Goal: Task Accomplishment & Management: Use online tool/utility

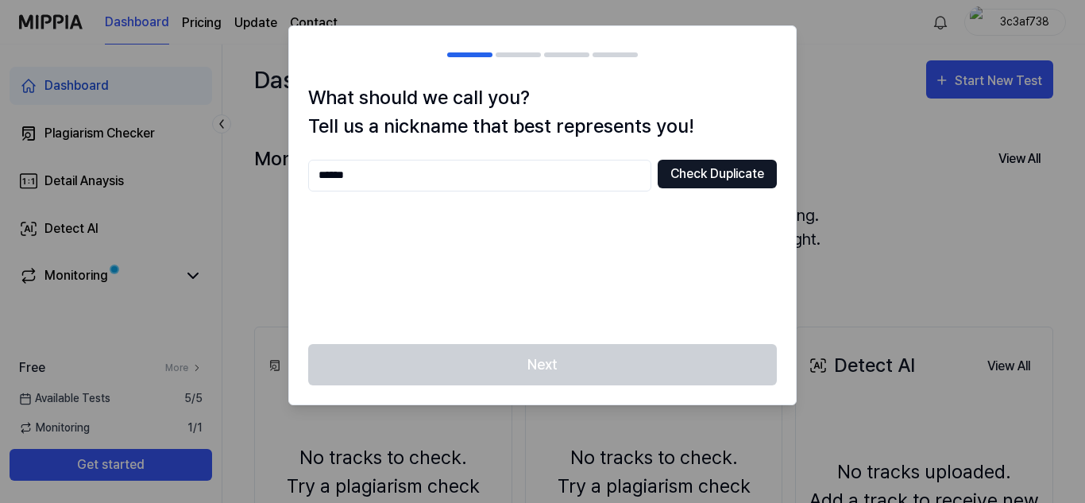
type input "******"
click at [729, 166] on button "Check Duplicate" at bounding box center [717, 174] width 119 height 29
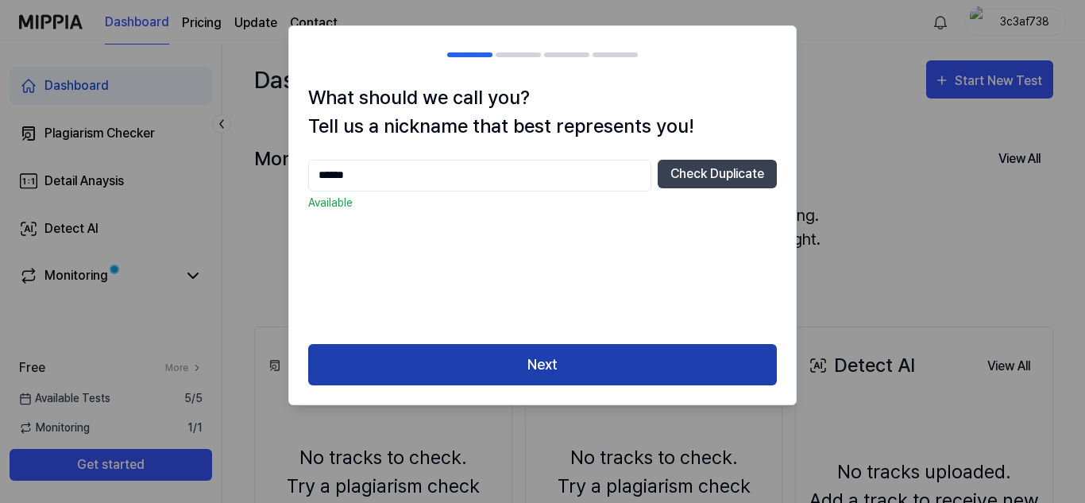
click at [712, 372] on button "Next" at bounding box center [542, 365] width 469 height 42
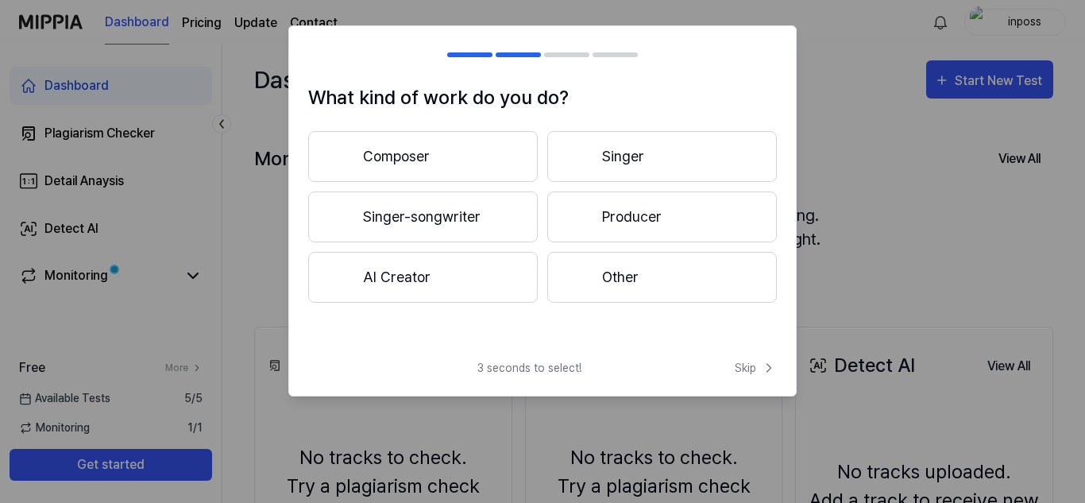
click at [716, 215] on button "Producer" at bounding box center [662, 216] width 230 height 51
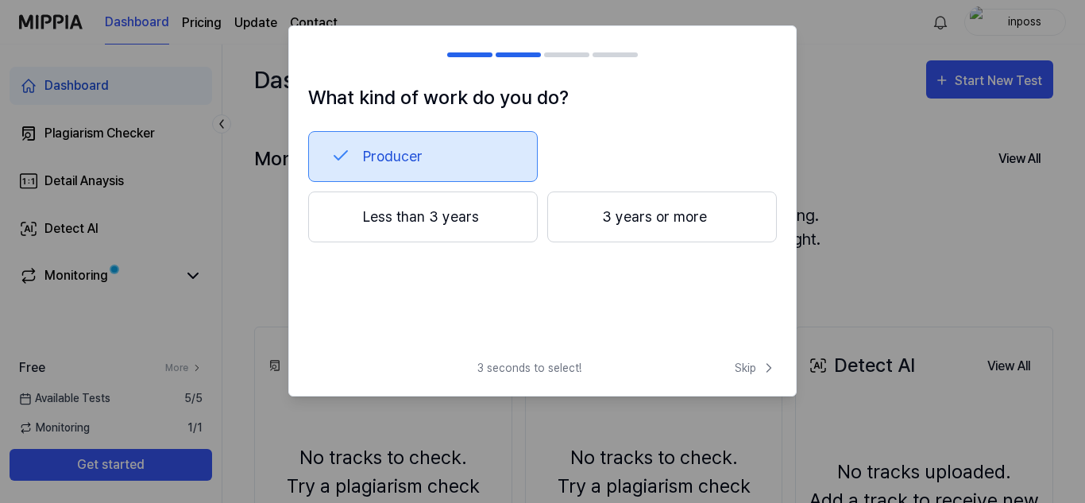
click at [696, 211] on button "3 years or more" at bounding box center [662, 216] width 230 height 51
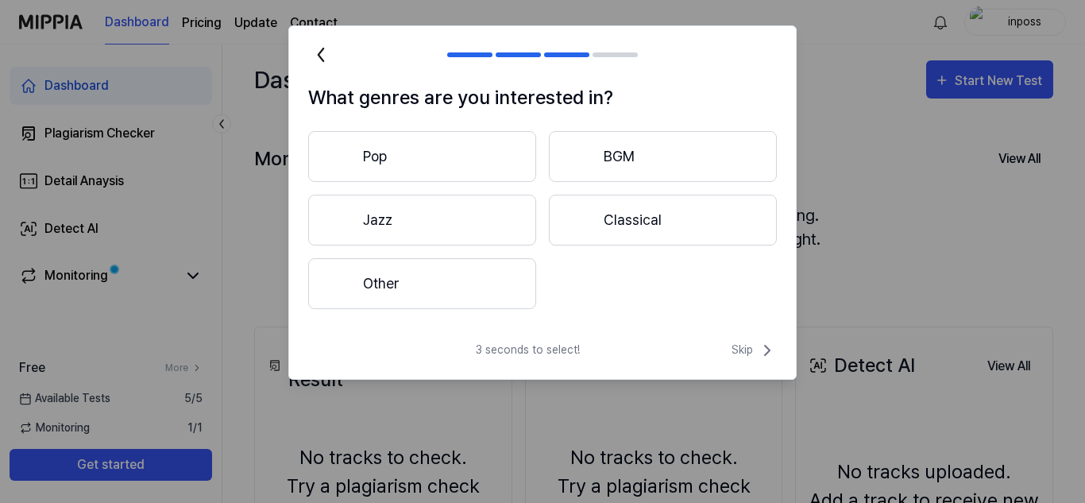
click at [353, 293] on button "Other" at bounding box center [422, 283] width 228 height 51
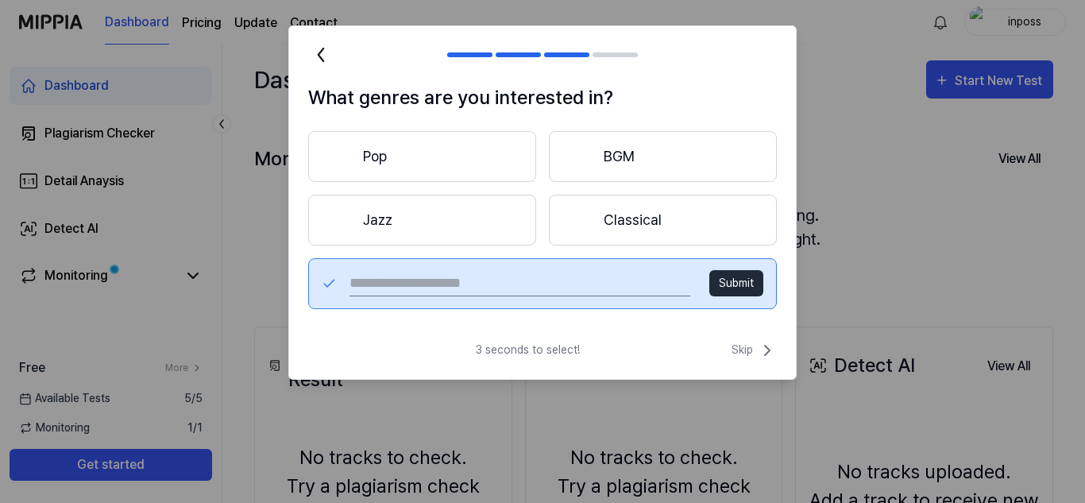
click at [632, 288] on input "text" at bounding box center [519, 283] width 341 height 25
type input "**********"
click at [737, 276] on button "Submit" at bounding box center [736, 283] width 54 height 26
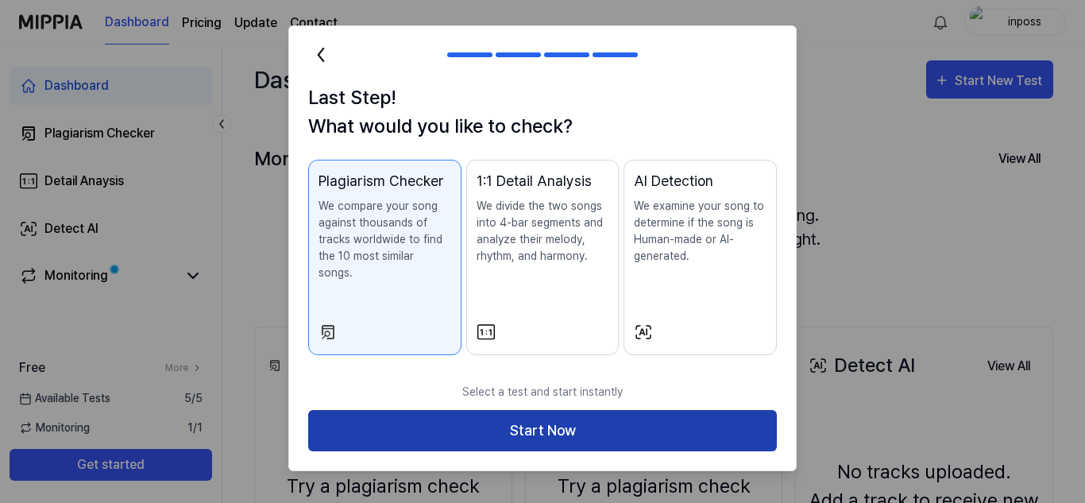
click at [376, 419] on button "Start Now" at bounding box center [542, 431] width 469 height 42
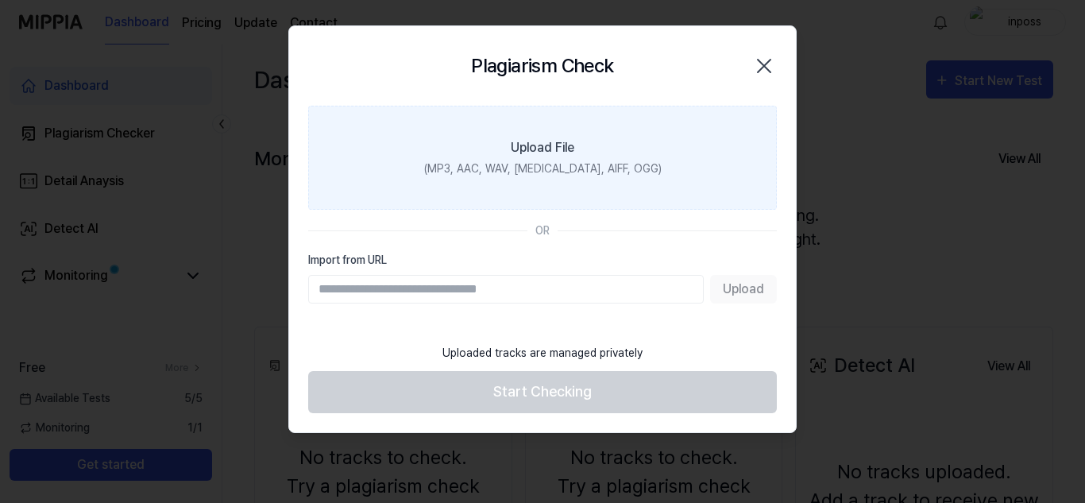
click at [706, 164] on label "Upload File (MP3, AAC, WAV, [MEDICAL_DATA], AIFF, OGG)" at bounding box center [542, 158] width 469 height 104
click at [0, 0] on input "Upload File (MP3, AAC, WAV, [MEDICAL_DATA], AIFF, OGG)" at bounding box center [0, 0] width 0 height 0
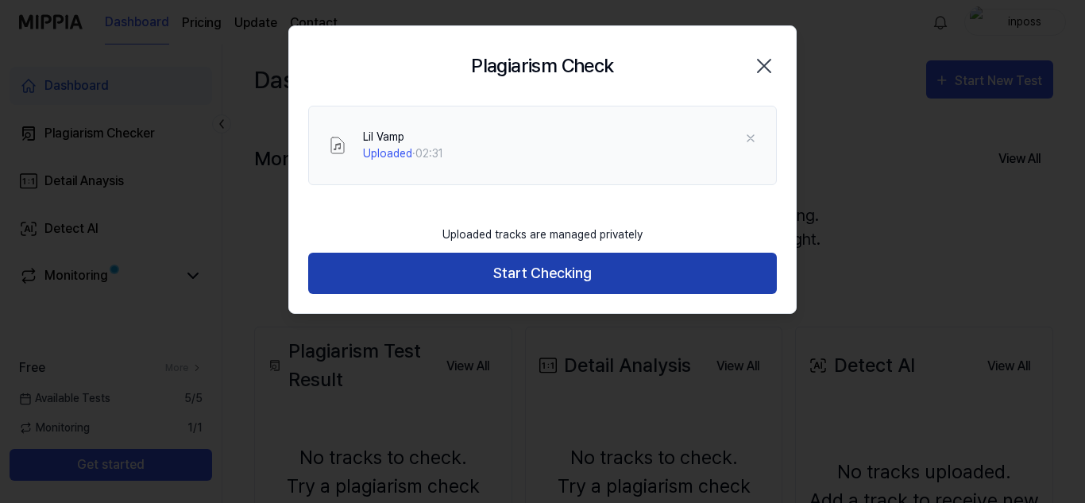
click at [719, 272] on button "Start Checking" at bounding box center [542, 274] width 469 height 42
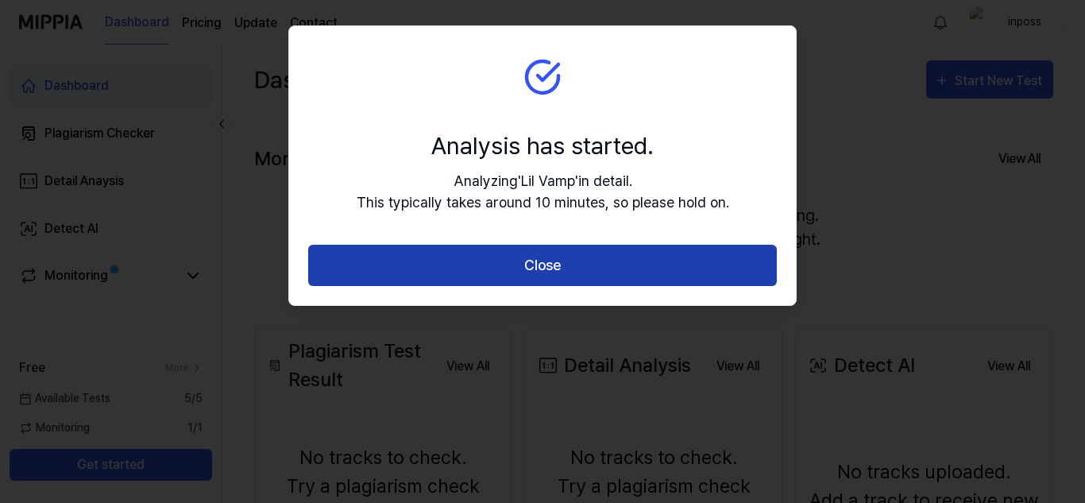
click at [716, 260] on button "Close" at bounding box center [542, 266] width 469 height 42
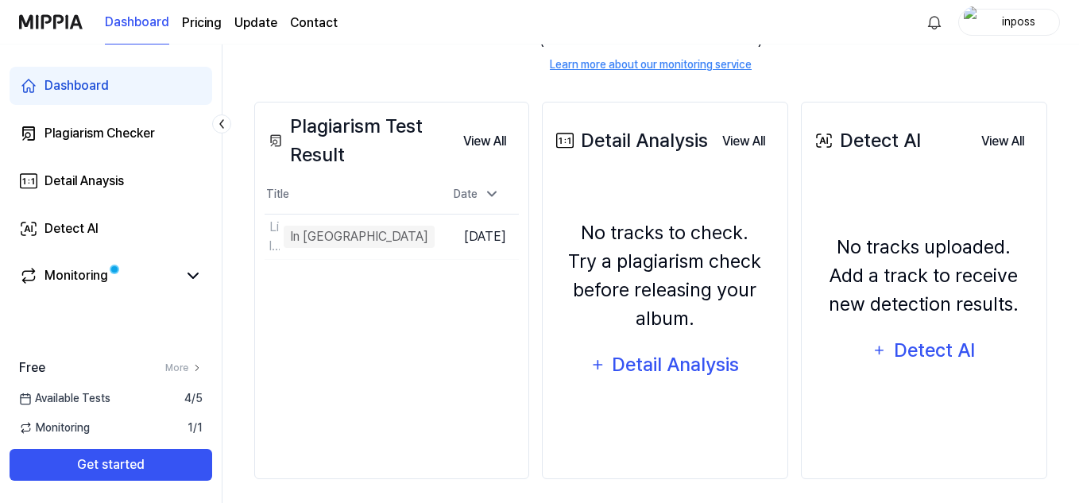
scroll to position [226, 0]
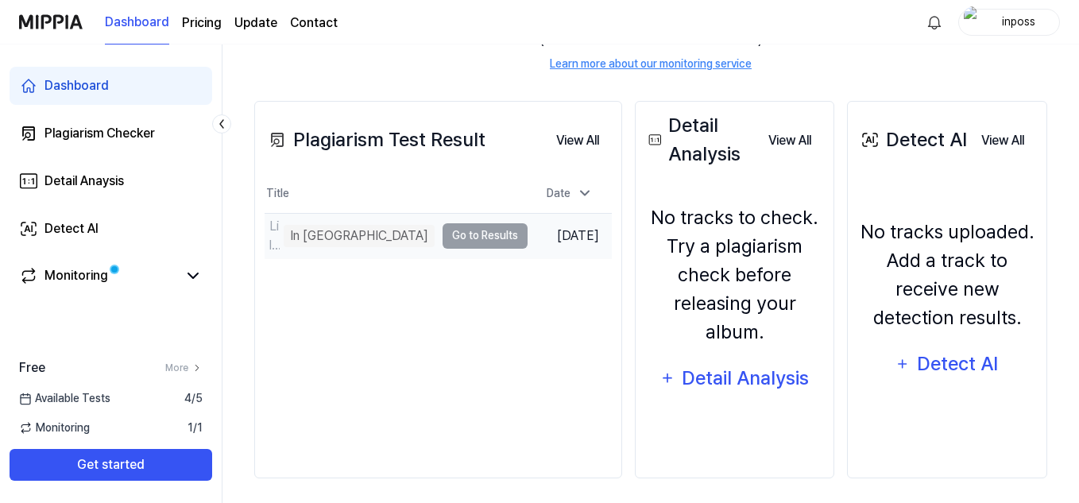
click at [357, 237] on td "Lil Vamp In Queue Go to Results" at bounding box center [395, 236] width 263 height 44
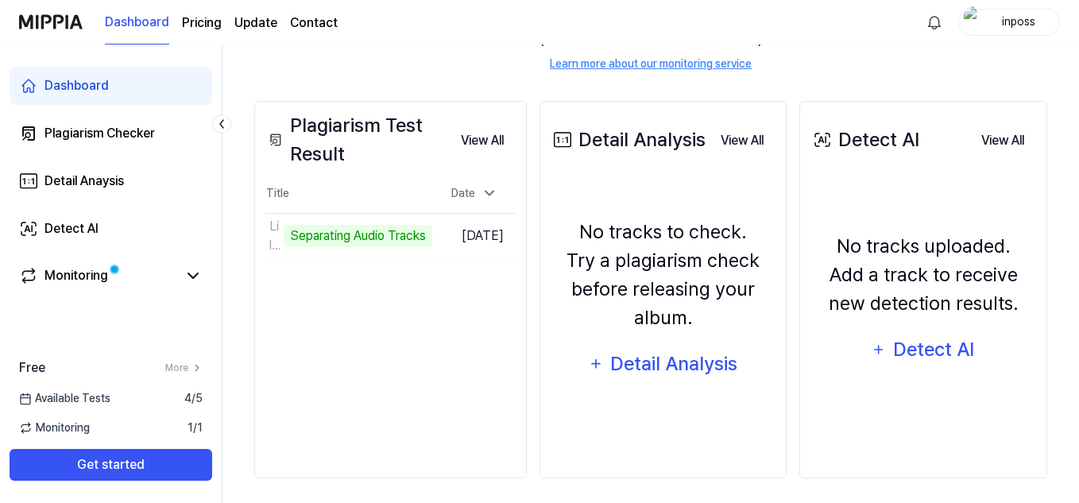
click at [505, 282] on div "Plagiarism Test Result View All Plagiarism Test Result Title Date Lil Vamp Sepa…" at bounding box center [390, 289] width 272 height 377
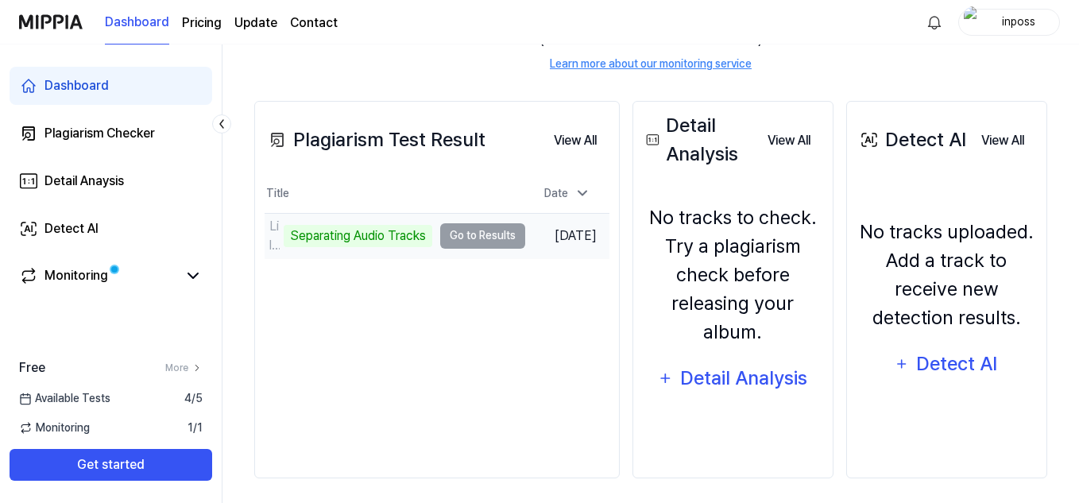
click at [295, 238] on div "Separating Audio Tracks" at bounding box center [358, 236] width 149 height 22
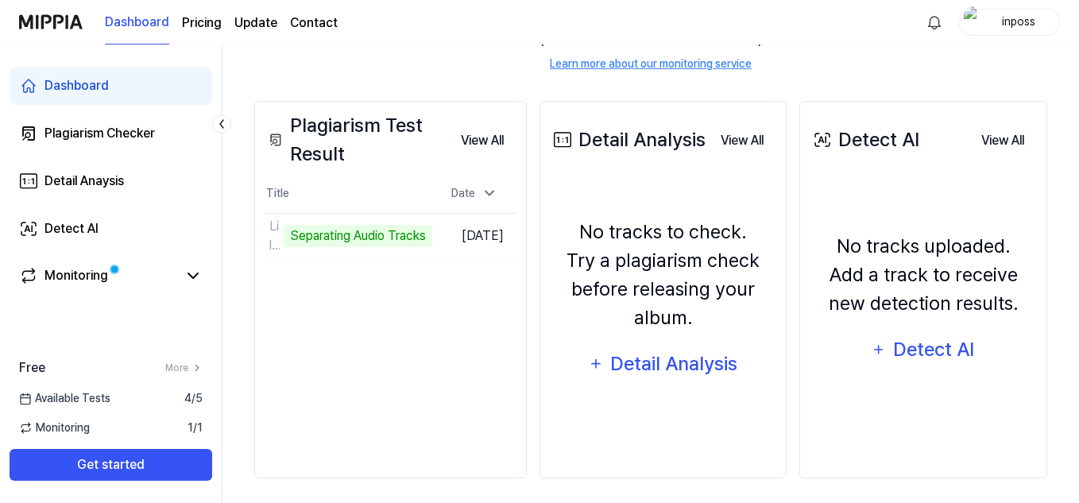
click at [349, 182] on th "Title" at bounding box center [348, 194] width 168 height 38
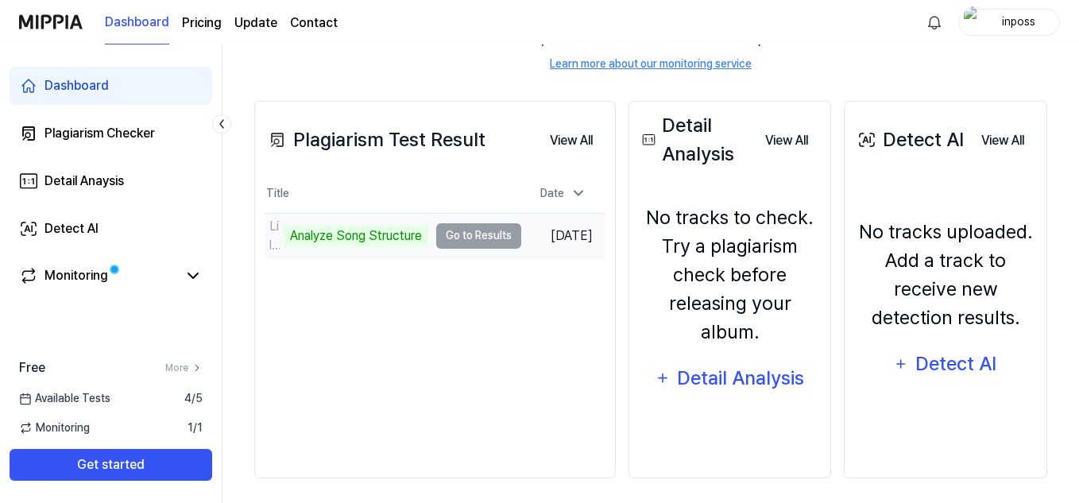
click at [298, 235] on div "Analyze Song Structure" at bounding box center [356, 236] width 145 height 22
click at [480, 231] on td "Lil Vamp Analyze Song Structure Go to Results" at bounding box center [392, 236] width 257 height 44
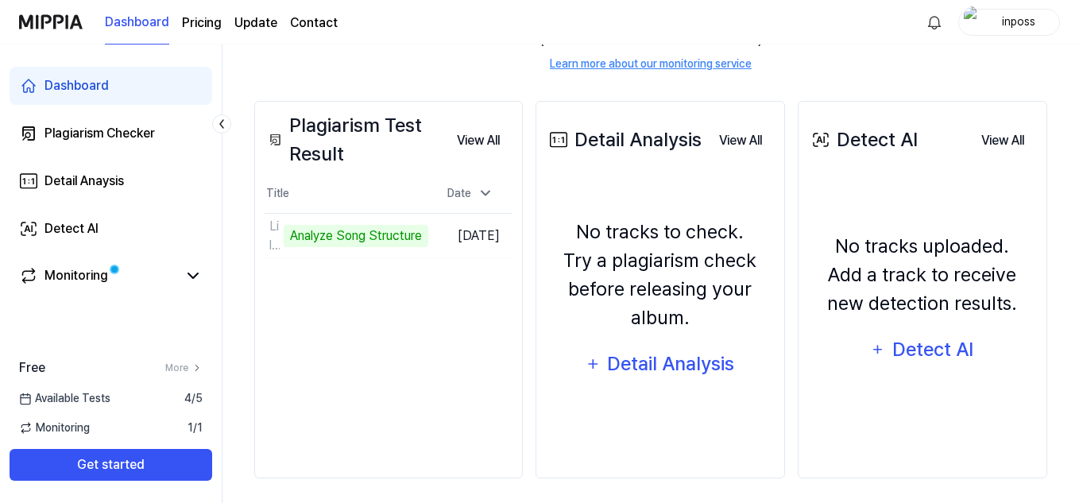
click at [294, 294] on div "Plagiarism Test Result View All Plagiarism Test Result Title Date Lil Vamp Anal…" at bounding box center [388, 289] width 268 height 377
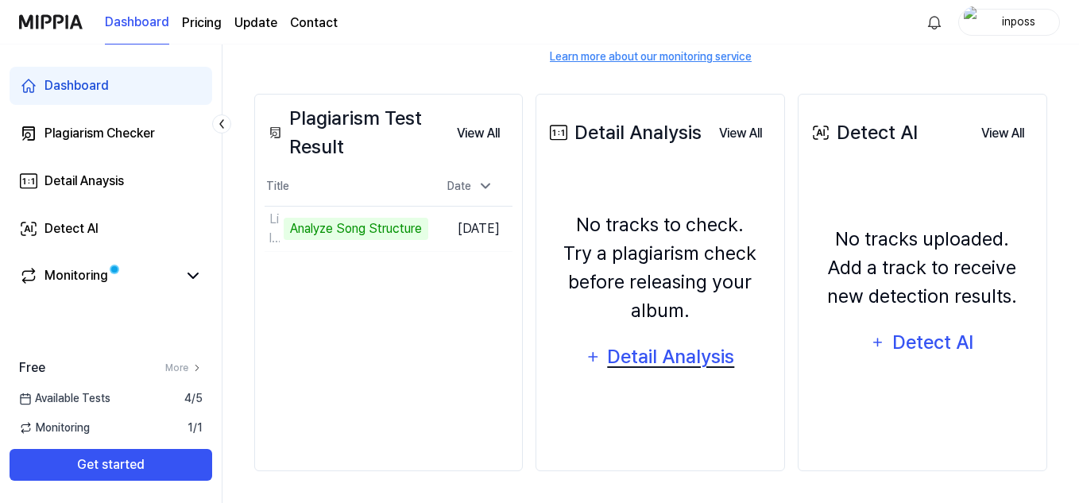
click at [703, 353] on div "Detail Analysis" at bounding box center [670, 357] width 129 height 30
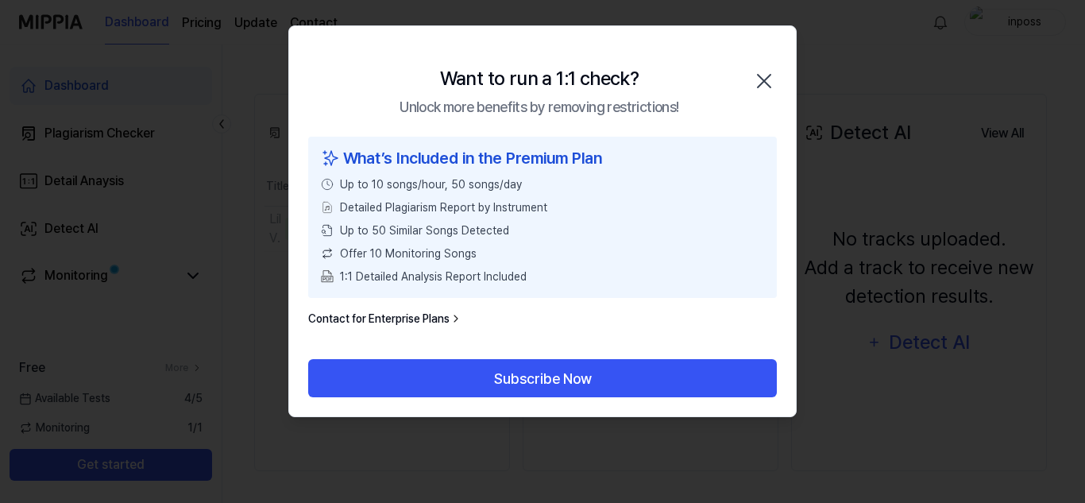
click at [769, 71] on icon "button" at bounding box center [763, 80] width 25 height 25
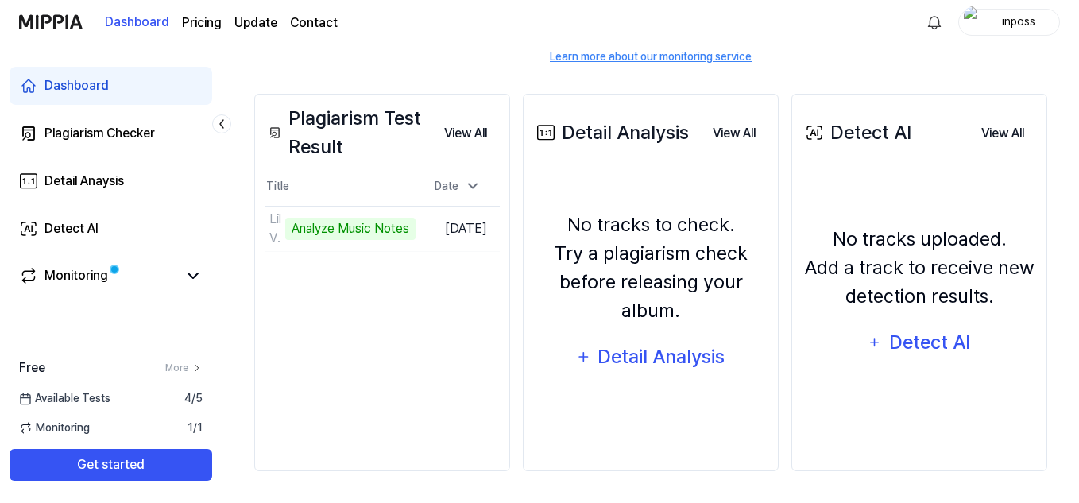
click at [239, 270] on html "Dashboard Pricing Update Contact inposs Dashboard Plagiarism Checker Detail Ana…" at bounding box center [539, 18] width 1079 height 503
click at [303, 220] on div "Lil Vamp" at bounding box center [292, 228] width 46 height 19
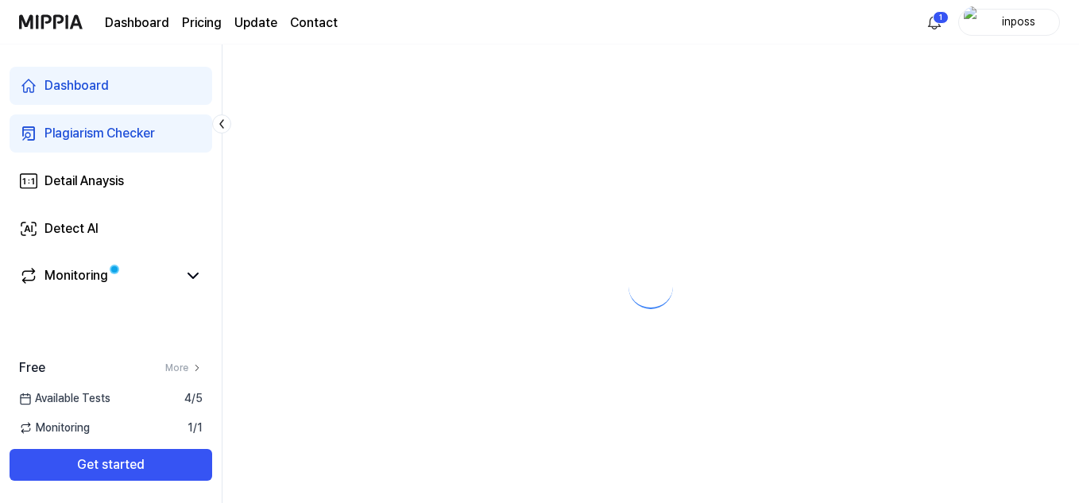
scroll to position [0, 0]
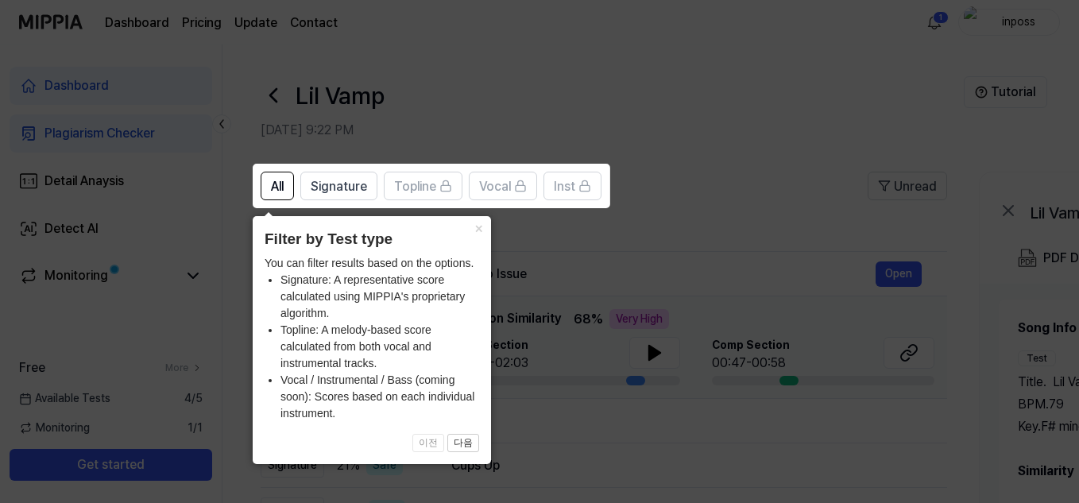
click at [799, 137] on icon at bounding box center [542, 251] width 1085 height 503
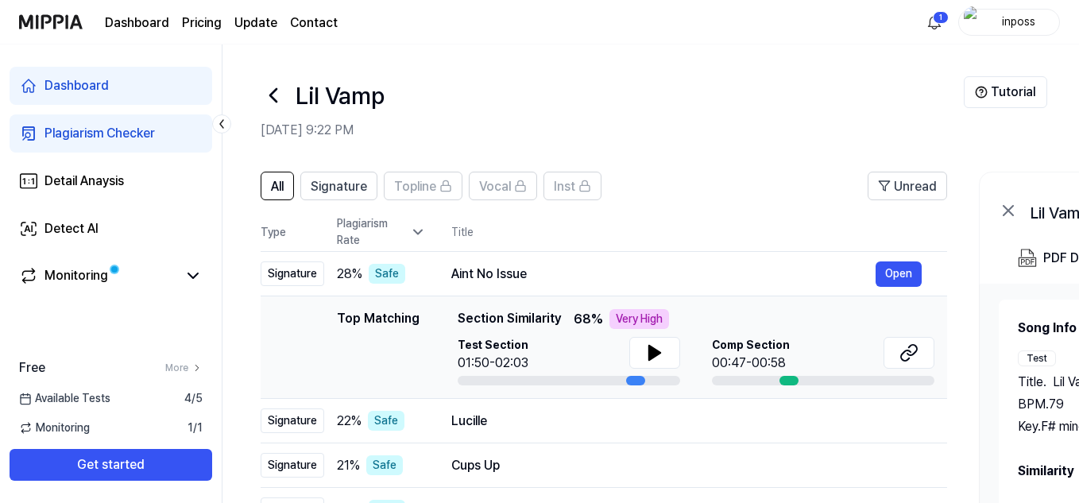
click at [928, 23] on html "Dashboard Pricing Update Contact 1 inposs Dashboard Plagiarism Checker Detail A…" at bounding box center [539, 251] width 1079 height 503
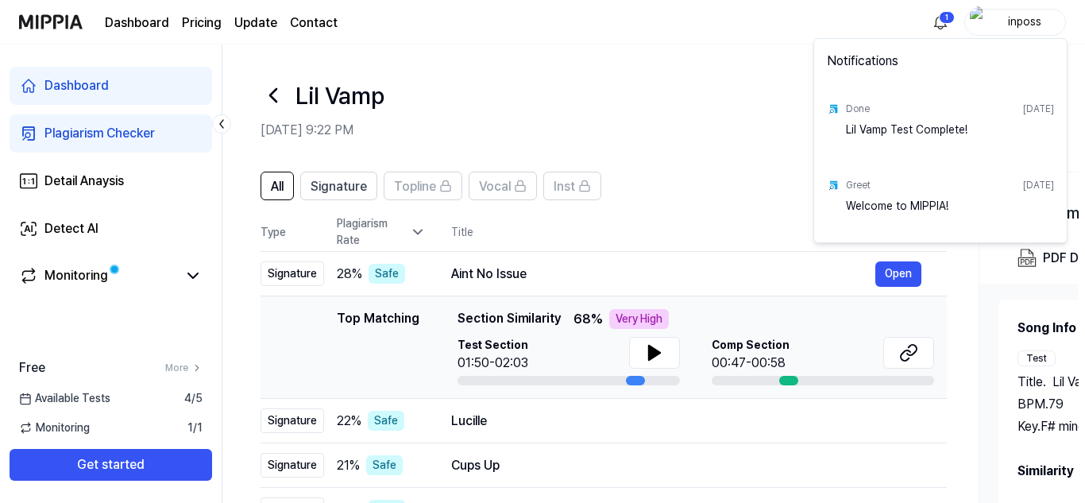
click at [932, 20] on html "Dashboard Pricing Update Contact 1 inposs Dashboard Plagiarism Checker Detail A…" at bounding box center [542, 251] width 1085 height 503
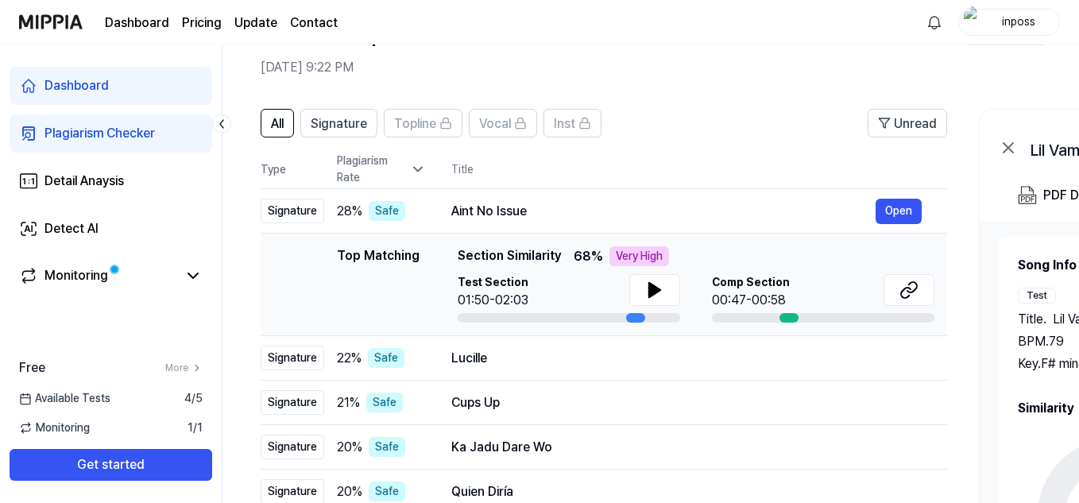
scroll to position [68, 0]
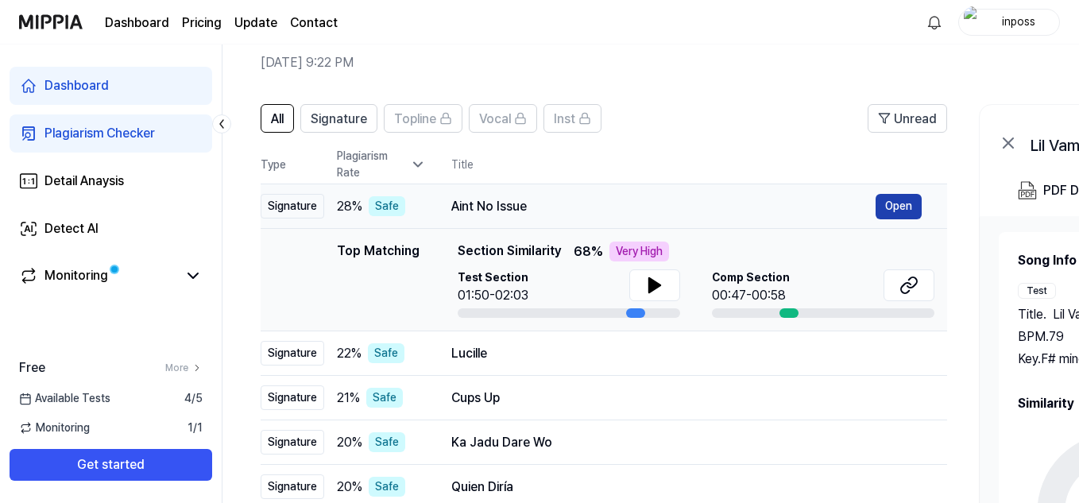
click at [886, 194] on button "Open" at bounding box center [898, 206] width 46 height 25
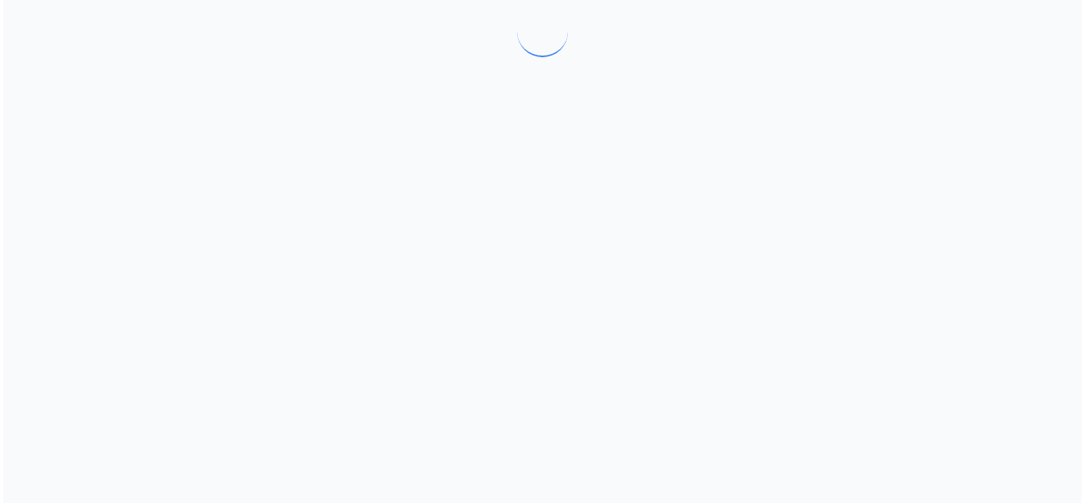
scroll to position [0, 0]
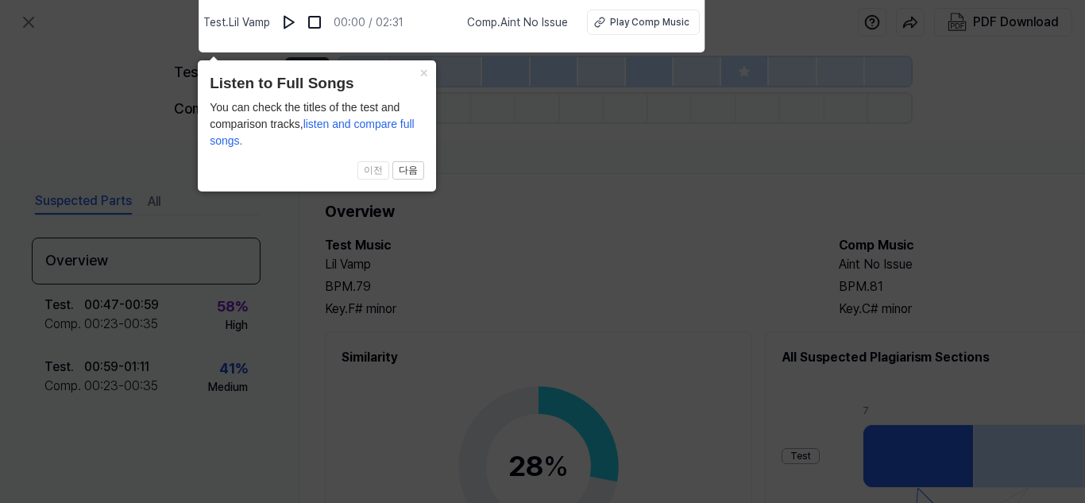
click at [427, 73] on button "×" at bounding box center [423, 71] width 25 height 22
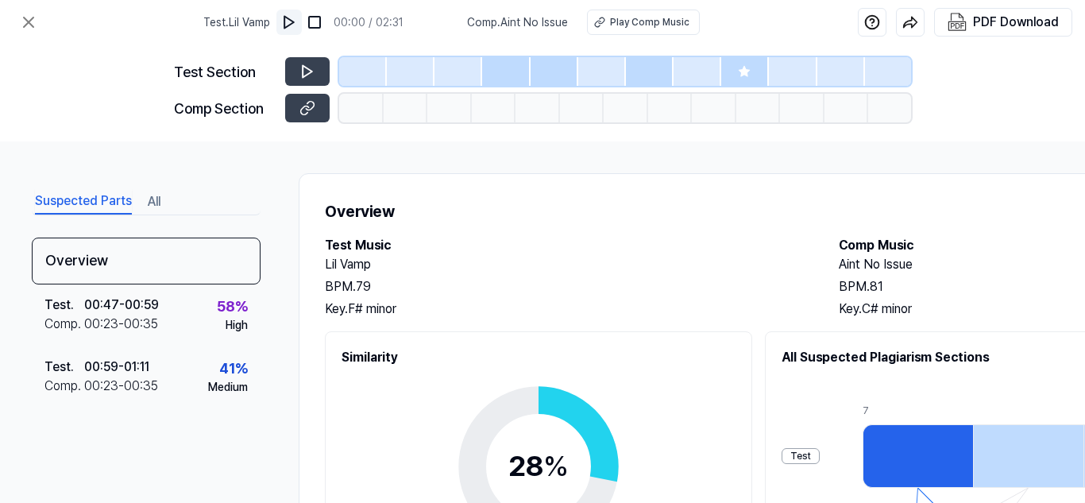
click at [297, 18] on img at bounding box center [289, 22] width 16 height 16
click at [297, 17] on img at bounding box center [289, 22] width 16 height 16
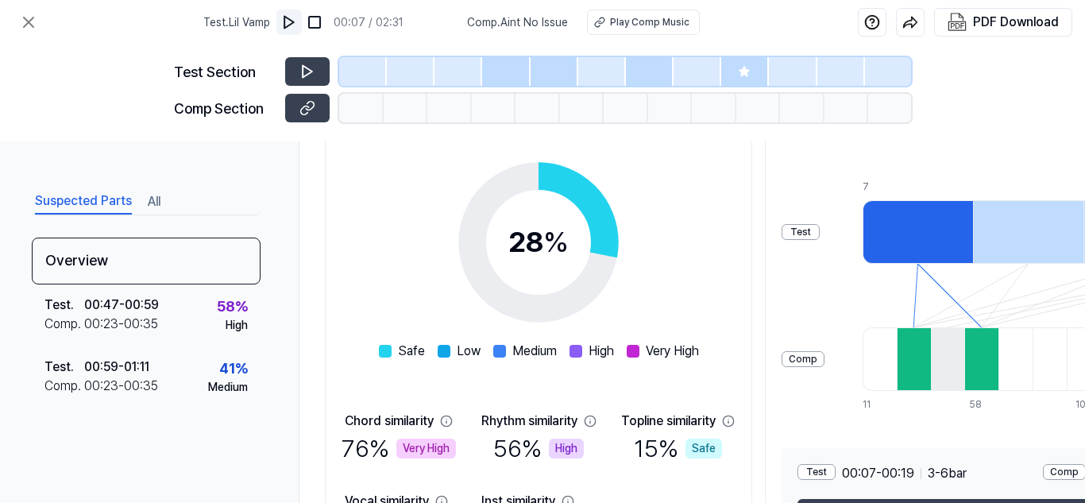
scroll to position [223, 0]
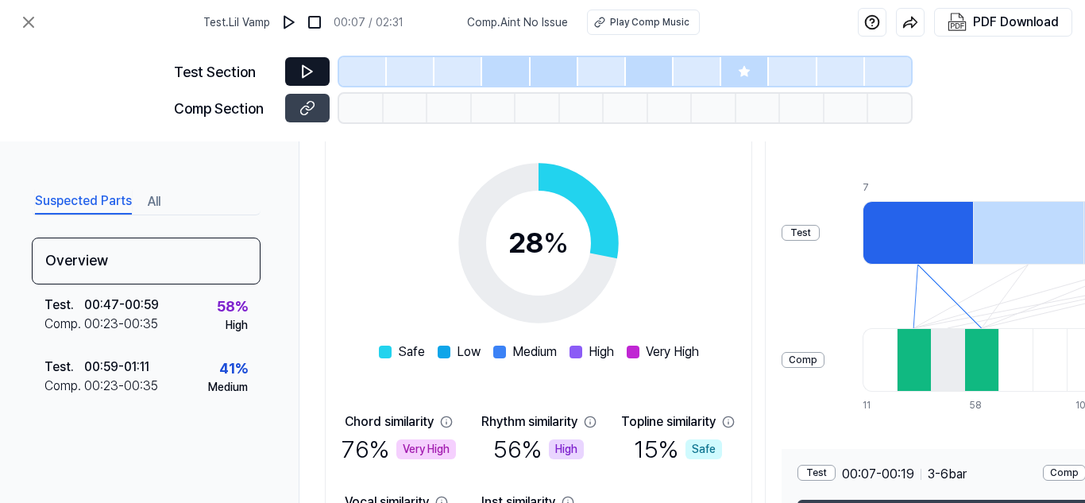
click at [310, 66] on icon at bounding box center [307, 72] width 16 height 16
click at [315, 68] on icon at bounding box center [307, 72] width 16 height 16
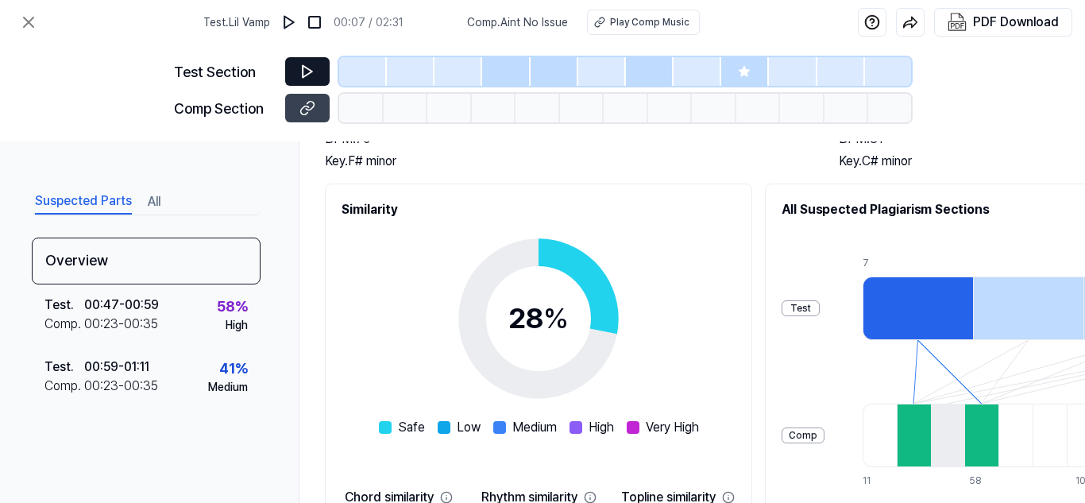
scroll to position [0, 0]
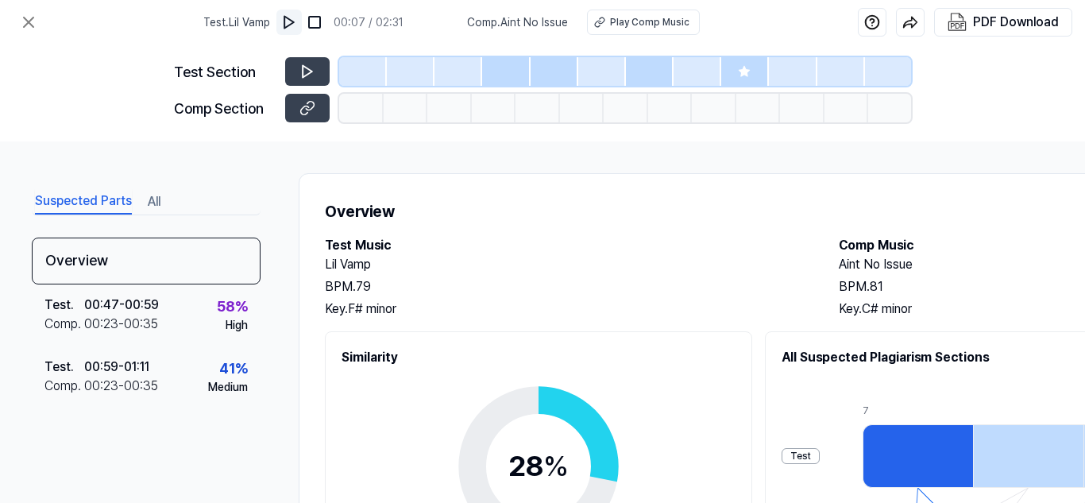
click at [302, 21] on button at bounding box center [288, 22] width 25 height 25
click at [304, 67] on icon at bounding box center [304, 71] width 2 height 10
click at [33, 17] on icon at bounding box center [29, 22] width 10 height 10
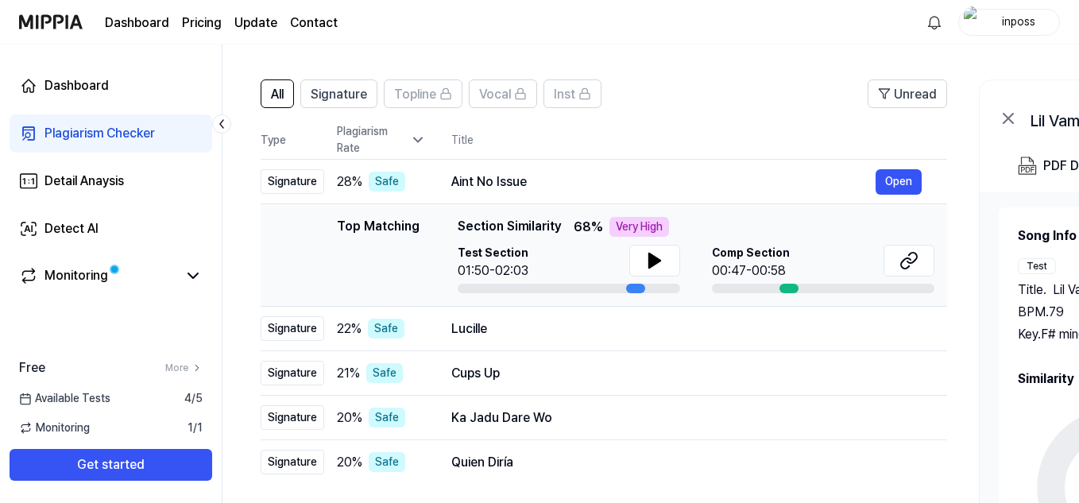
scroll to position [93, 0]
click at [649, 258] on icon at bounding box center [654, 260] width 11 height 14
click at [907, 256] on icon at bounding box center [908, 259] width 19 height 19
click at [795, 74] on div "All Signature Topline Vocal Inst Unread All Signature Topline Vocal Inst Type P…" at bounding box center [862, 385] width 1280 height 645
click at [311, 230] on div "Top Matching Top Matching Section Similarity 68 % Very High Test Section 01:50-…" at bounding box center [603, 254] width 661 height 76
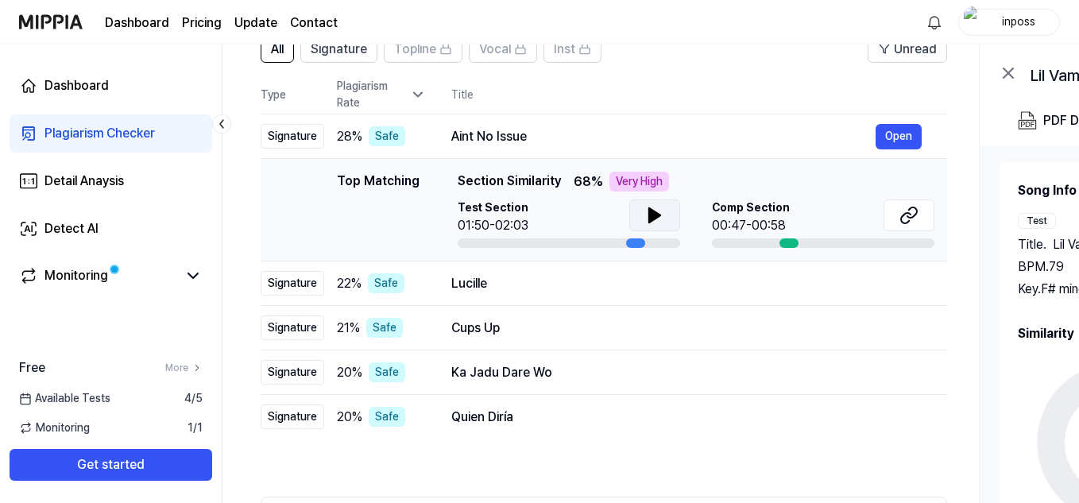
scroll to position [137, 0]
click at [759, 131] on div "Aint No Issue" at bounding box center [663, 137] width 424 height 19
click at [693, 292] on div "Lucille" at bounding box center [663, 284] width 424 height 19
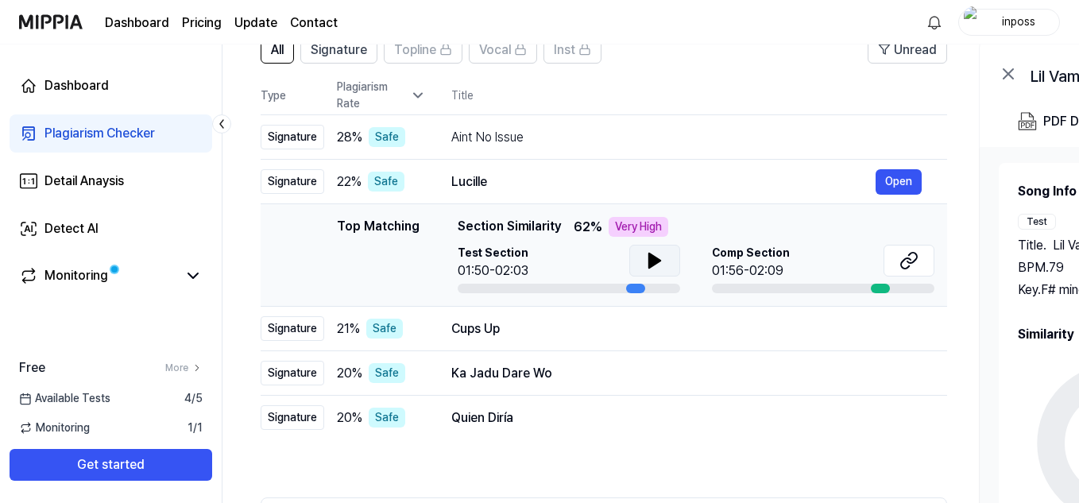
click at [658, 258] on icon at bounding box center [654, 260] width 19 height 19
click at [914, 261] on icon at bounding box center [912, 258] width 10 height 10
click at [656, 258] on icon at bounding box center [657, 260] width 3 height 13
click at [732, 336] on div "Cups Up" at bounding box center [663, 328] width 424 height 19
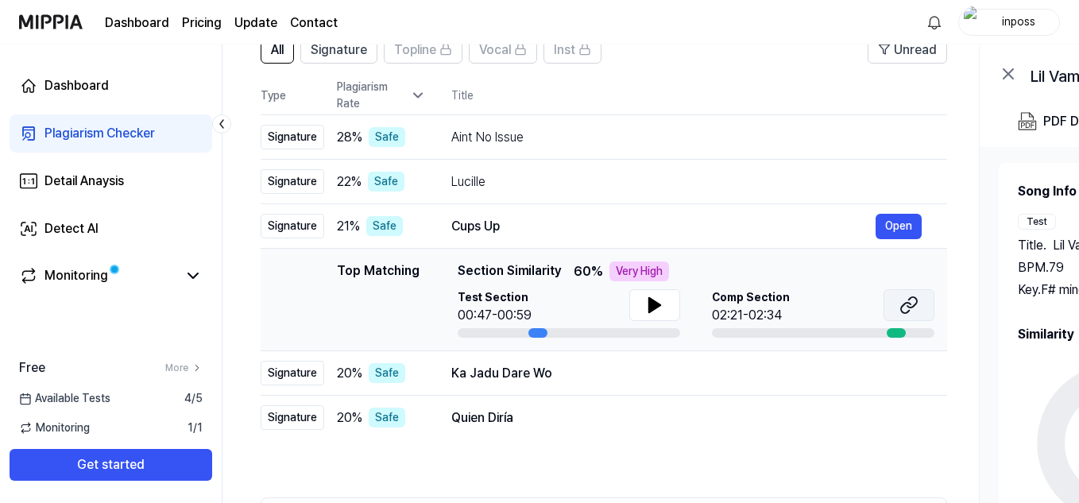
click at [902, 303] on icon at bounding box center [908, 304] width 19 height 19
click at [654, 300] on icon at bounding box center [654, 304] width 19 height 19
click at [650, 303] on icon at bounding box center [651, 305] width 3 height 13
click at [649, 307] on icon at bounding box center [654, 305] width 11 height 14
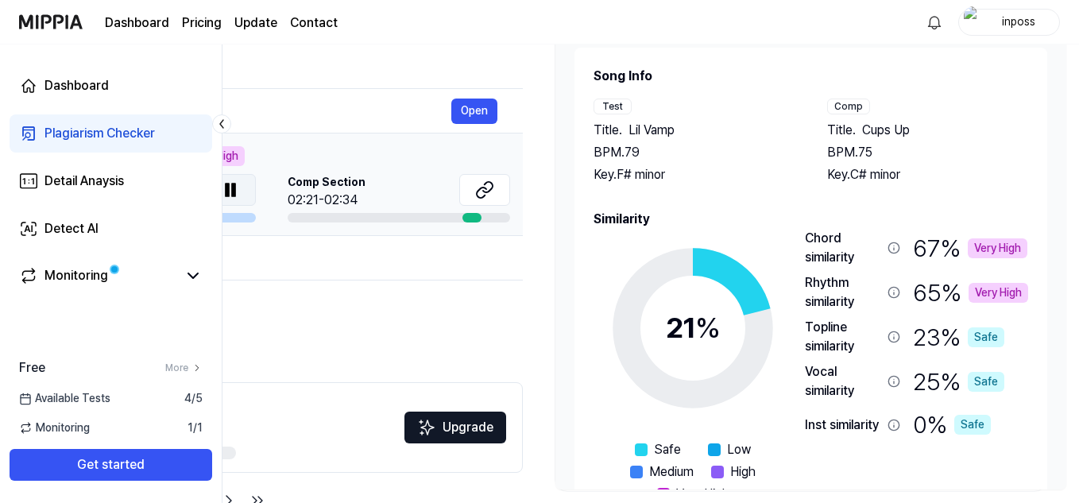
scroll to position [237, 0]
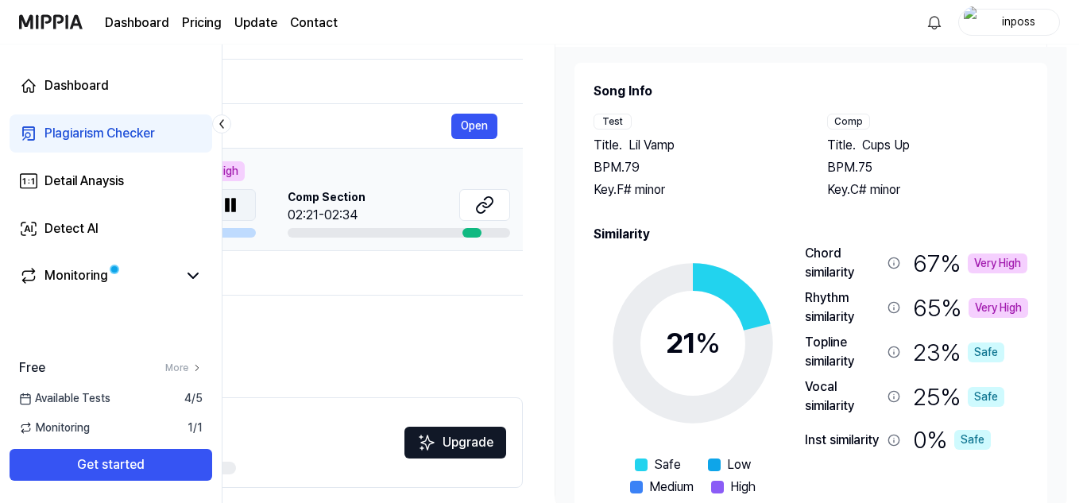
click at [238, 204] on icon at bounding box center [230, 204] width 19 height 19
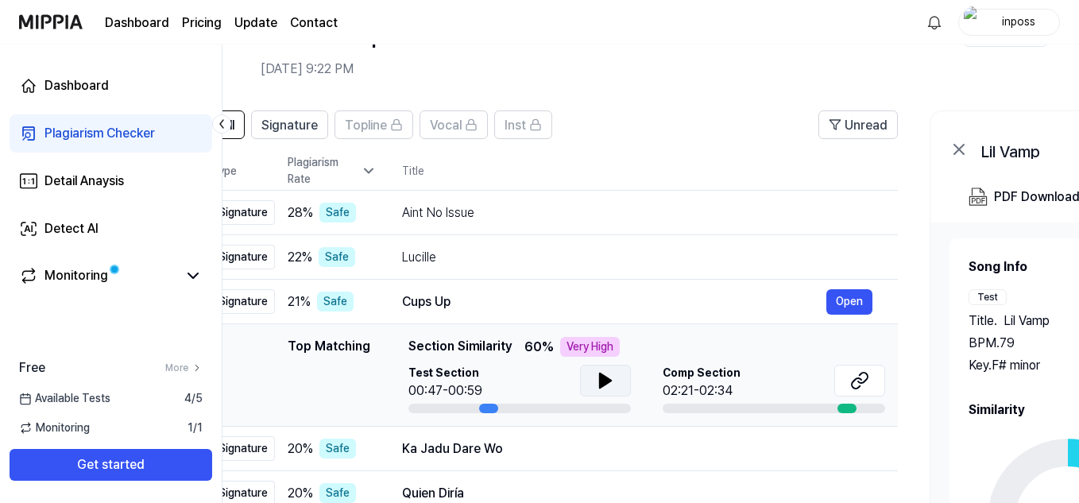
scroll to position [0, 0]
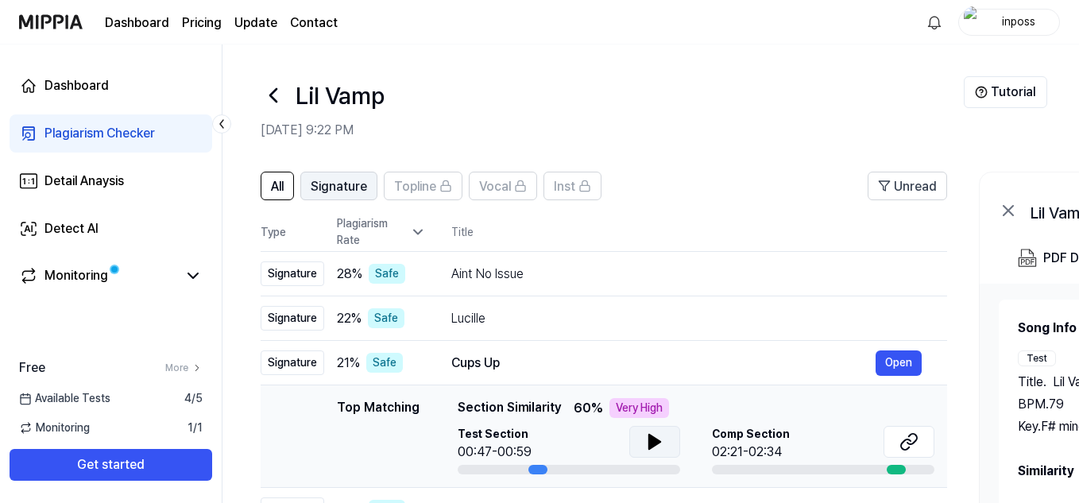
click at [335, 185] on span "Signature" at bounding box center [339, 186] width 56 height 19
click at [284, 183] on span "All" at bounding box center [277, 186] width 13 height 19
click at [283, 86] on icon at bounding box center [273, 95] width 25 height 25
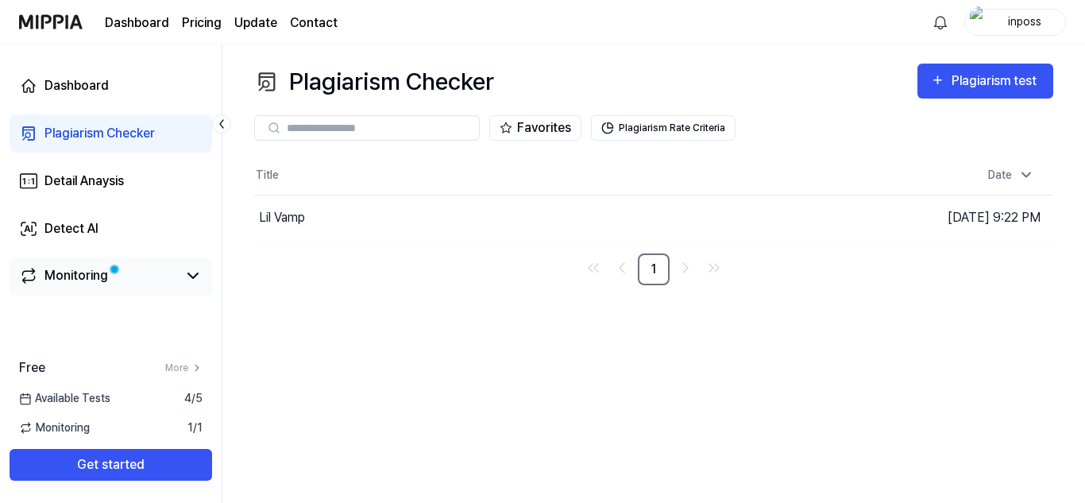
click at [113, 281] on link "Monitoring" at bounding box center [98, 275] width 158 height 19
click at [146, 140] on div "Plagiarism Checker" at bounding box center [99, 133] width 110 height 19
click at [993, 84] on div "Plagiarism test" at bounding box center [996, 81] width 89 height 21
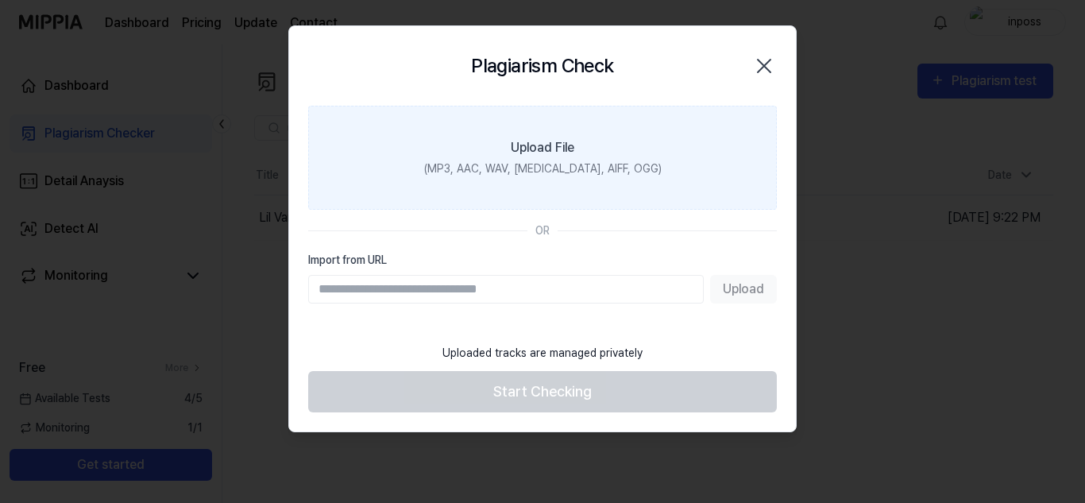
click at [672, 142] on label "Upload File (MP3, AAC, WAV, [MEDICAL_DATA], AIFF, OGG)" at bounding box center [542, 158] width 469 height 104
click at [0, 0] on input "Upload File (MP3, AAC, WAV, [MEDICAL_DATA], AIFF, OGG)" at bounding box center [0, 0] width 0 height 0
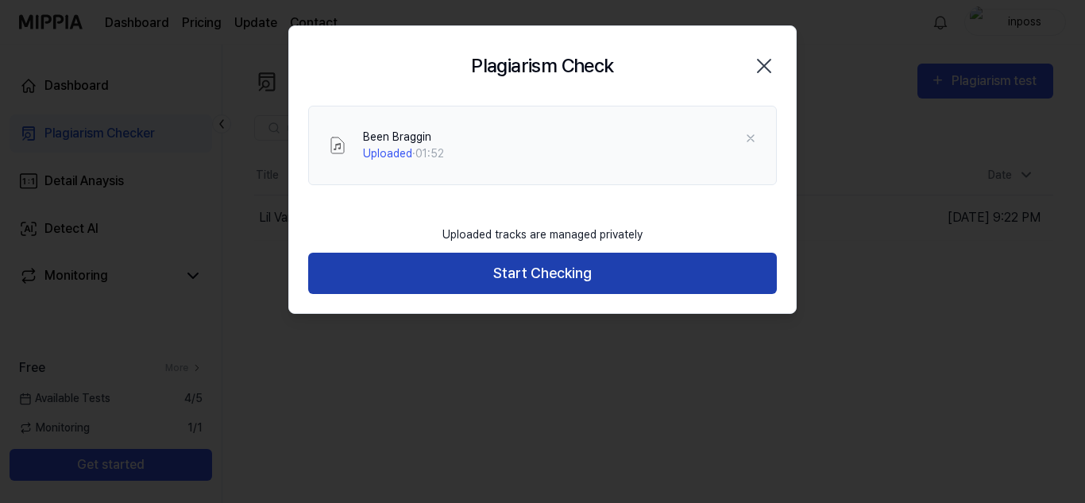
click at [743, 267] on button "Start Checking" at bounding box center [542, 274] width 469 height 42
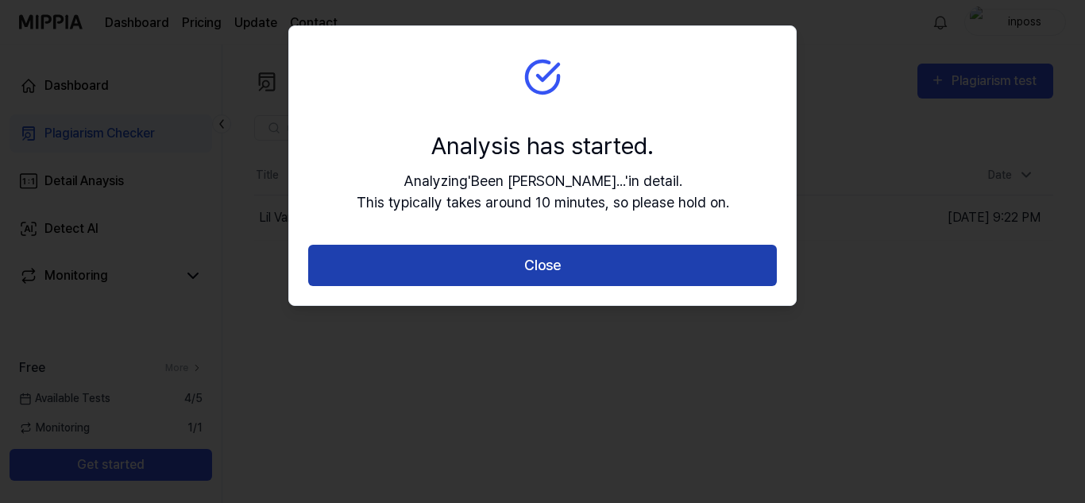
click at [738, 263] on button "Close" at bounding box center [542, 266] width 469 height 42
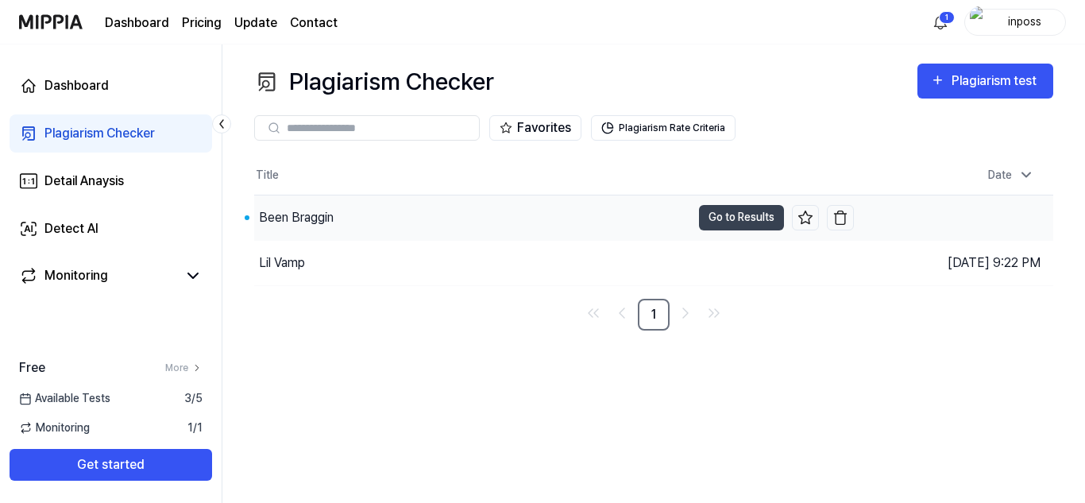
click at [302, 219] on div "Been Braggin" at bounding box center [296, 217] width 75 height 19
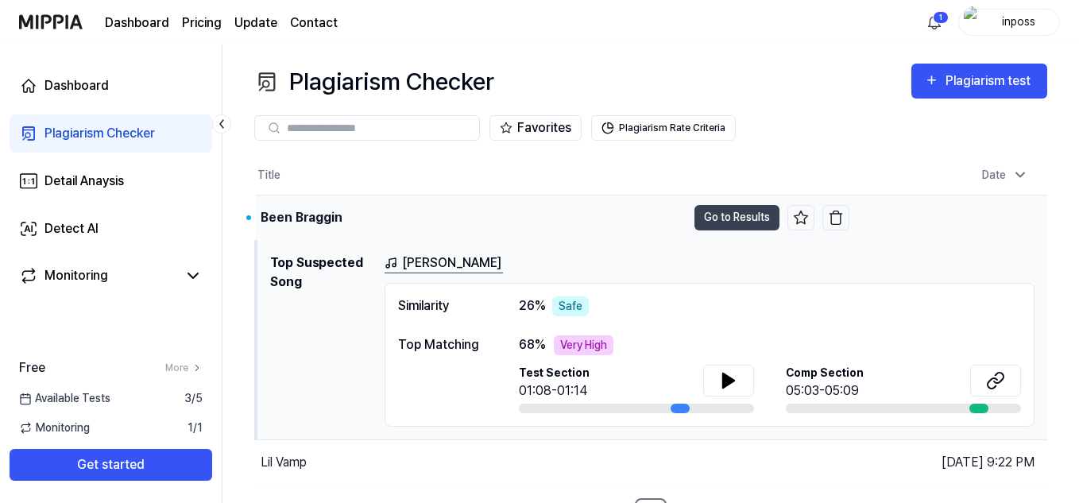
click at [935, 25] on html "Dashboard Pricing Update Contact 1 inposs Dashboard Plagiarism Checker Detail A…" at bounding box center [539, 251] width 1079 height 503
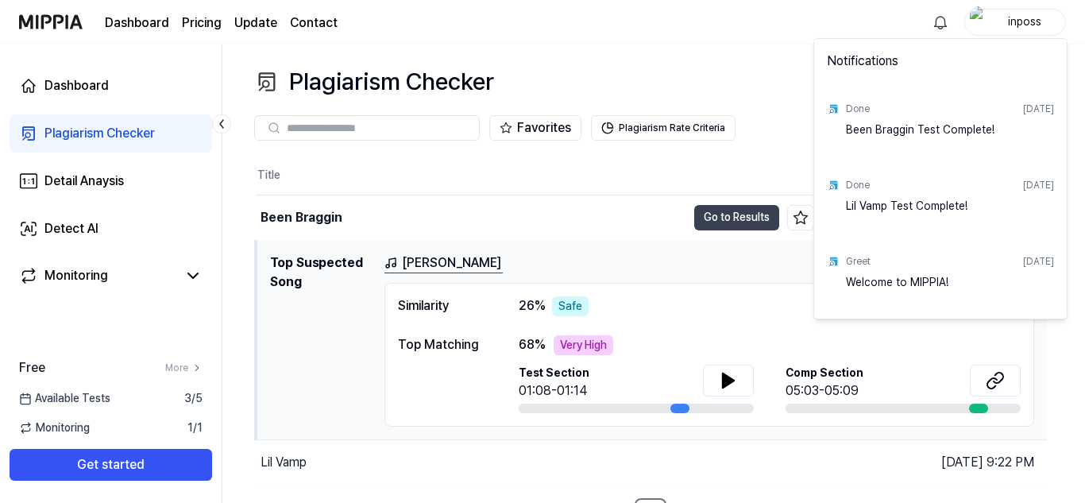
click at [936, 25] on html "Dashboard Pricing Update Contact inposs Dashboard Plagiarism Checker Detail Ana…" at bounding box center [542, 251] width 1085 height 503
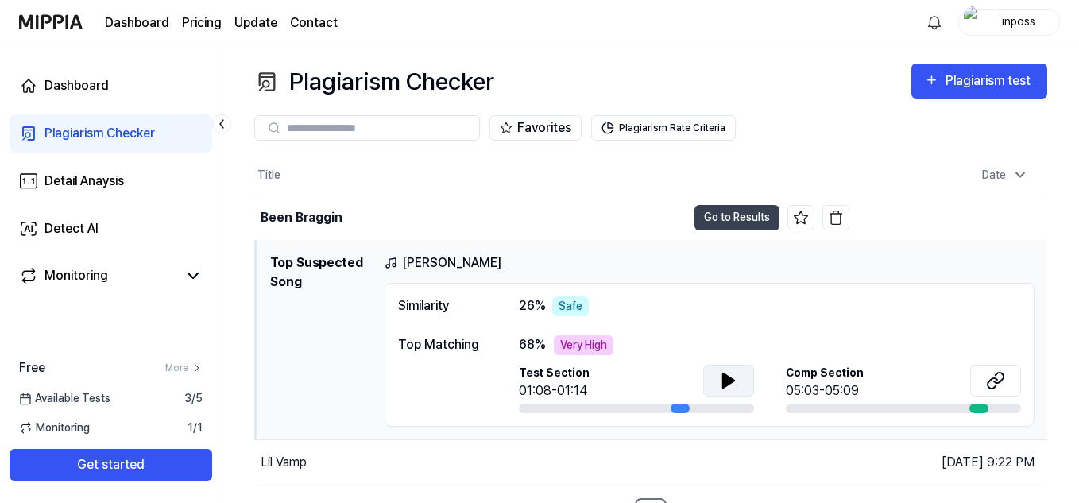
click at [721, 388] on icon at bounding box center [728, 380] width 19 height 19
click at [990, 382] on icon at bounding box center [995, 380] width 19 height 19
click at [739, 214] on button "Go to Results" at bounding box center [736, 217] width 85 height 25
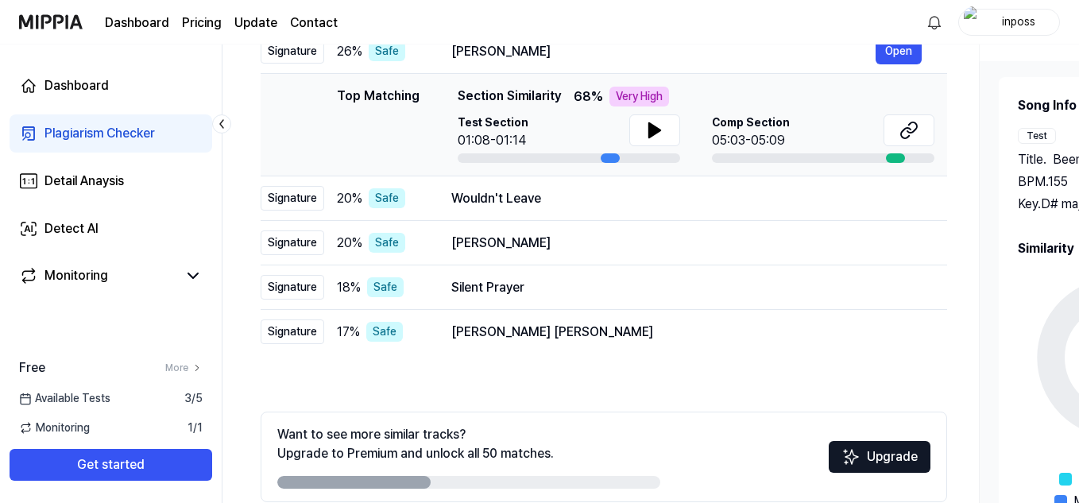
scroll to position [222, 0]
click at [778, 187] on div "Wouldn't Leave Open" at bounding box center [686, 199] width 470 height 25
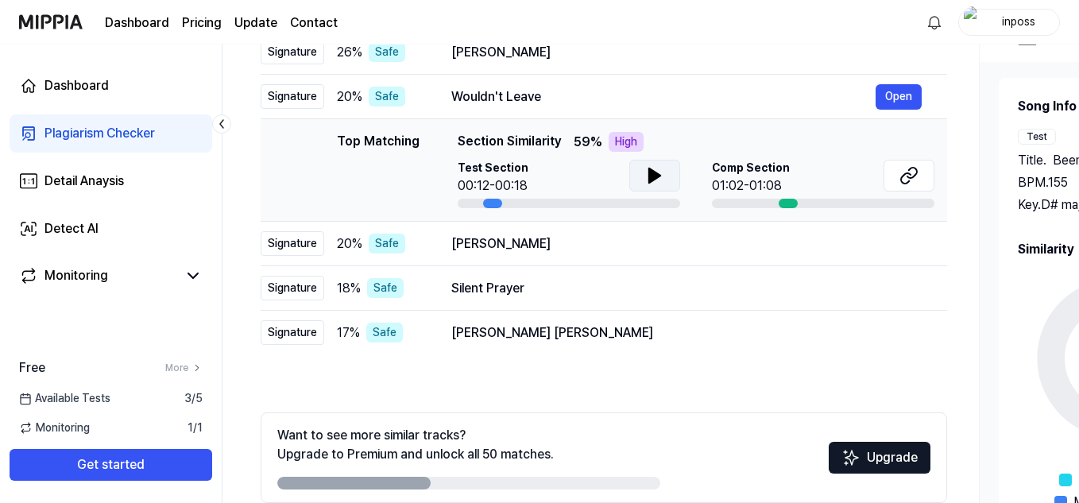
click at [661, 170] on icon at bounding box center [654, 175] width 19 height 19
click at [652, 180] on icon at bounding box center [651, 175] width 3 height 13
click at [698, 95] on div "Wouldn't Leave" at bounding box center [663, 96] width 424 height 19
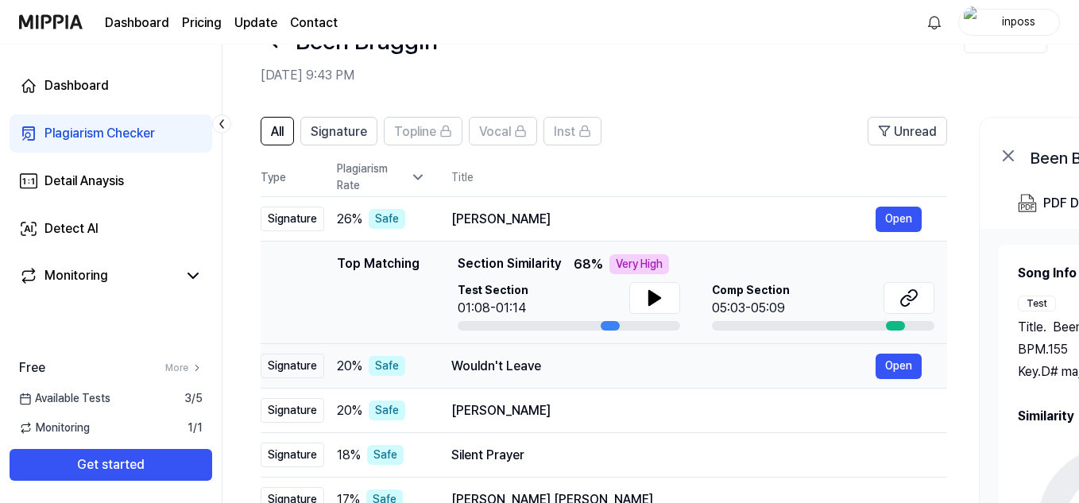
scroll to position [0, 424]
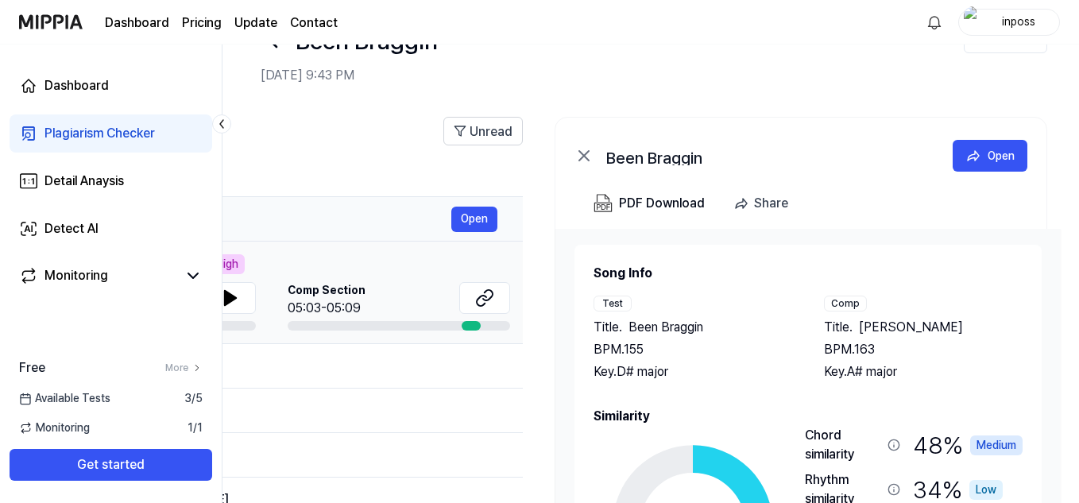
click at [331, 215] on div "[PERSON_NAME]" at bounding box center [239, 219] width 424 height 19
click at [321, 264] on div "Top Matching Section Similarity 68 % Very High" at bounding box center [271, 264] width 477 height 20
click at [329, 365] on div "Wouldn't Leave" at bounding box center [239, 366] width 424 height 19
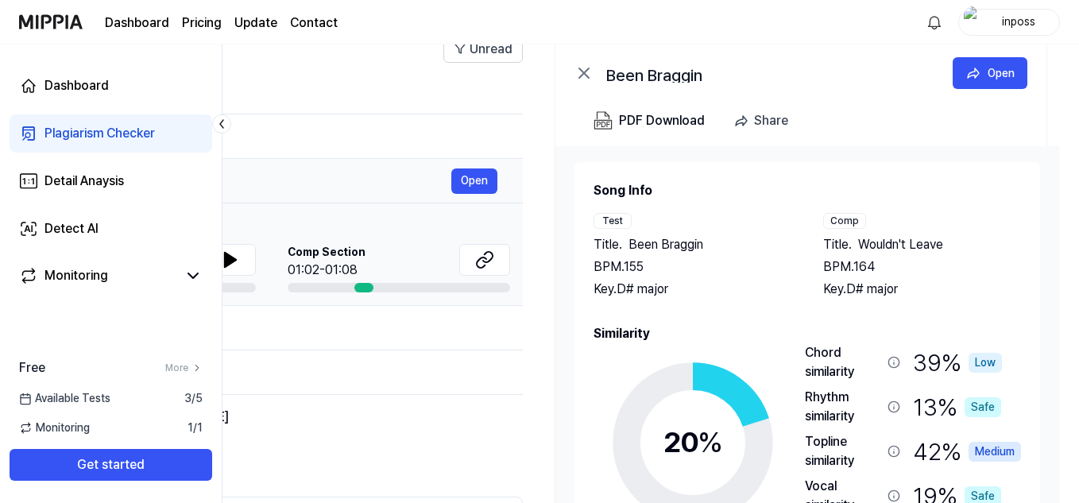
scroll to position [157, 0]
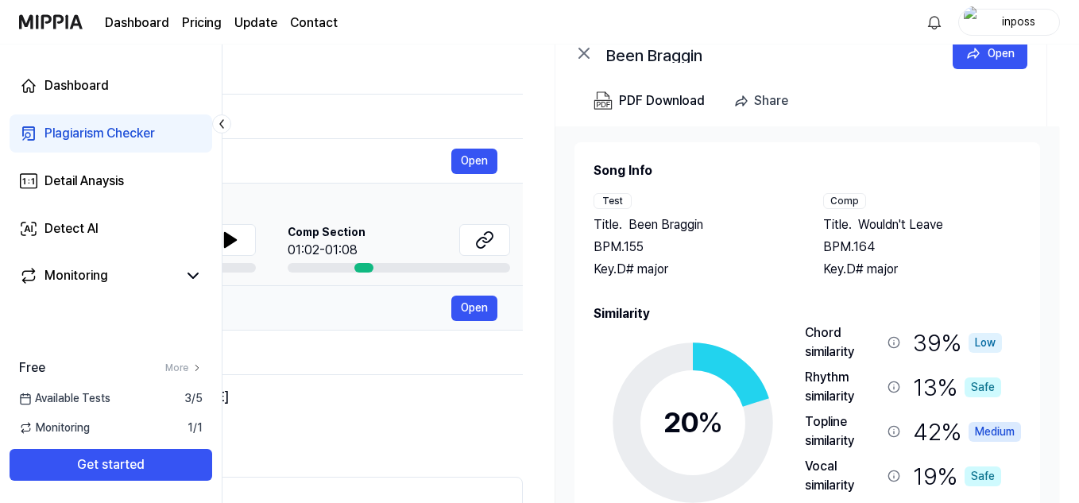
click at [328, 308] on div "[PERSON_NAME]" at bounding box center [239, 308] width 424 height 19
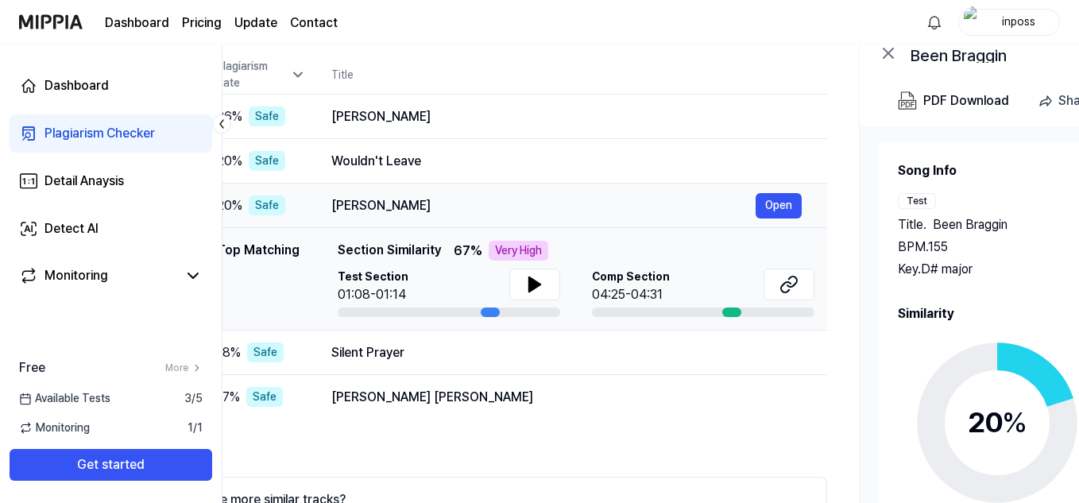
scroll to position [0, 0]
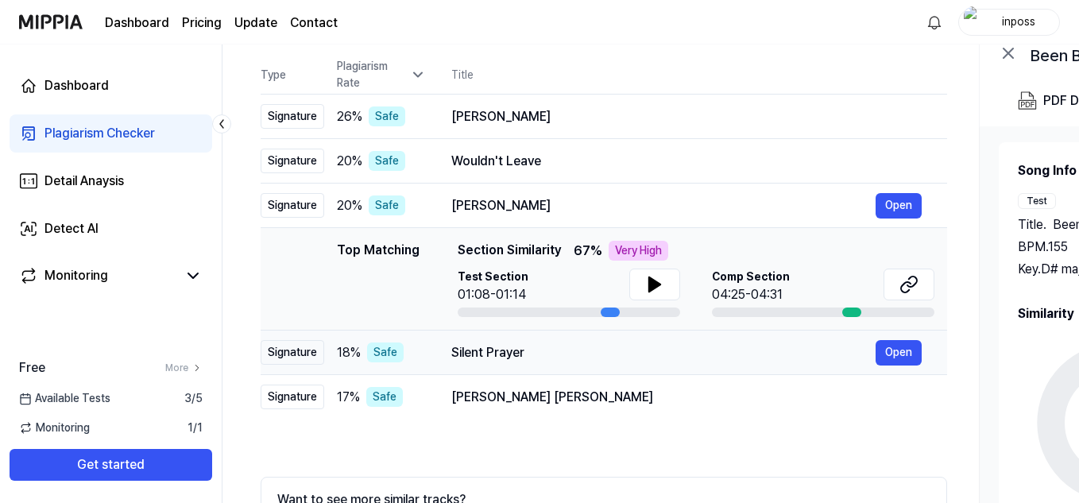
click at [554, 351] on div "Silent Prayer" at bounding box center [663, 352] width 424 height 19
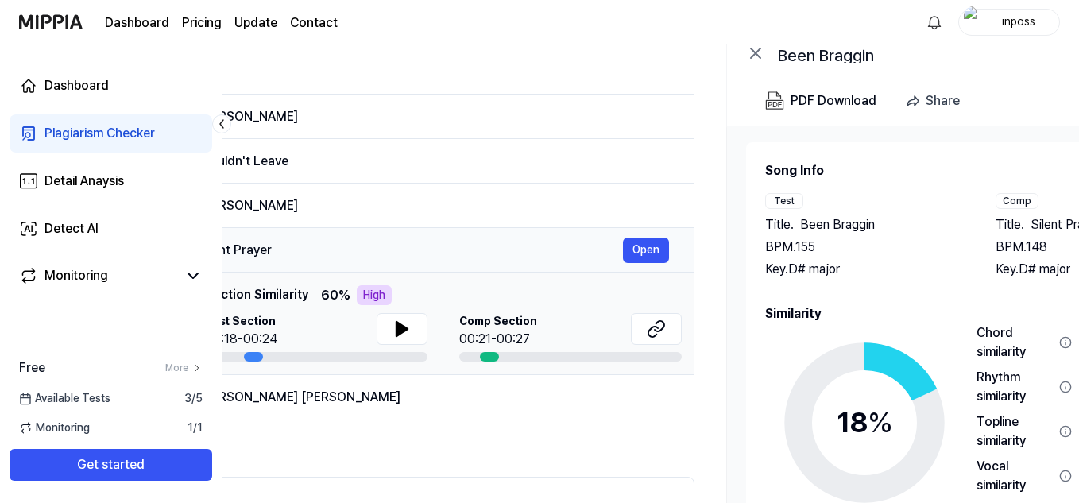
scroll to position [0, 253]
click at [399, 330] on icon at bounding box center [401, 329] width 11 height 14
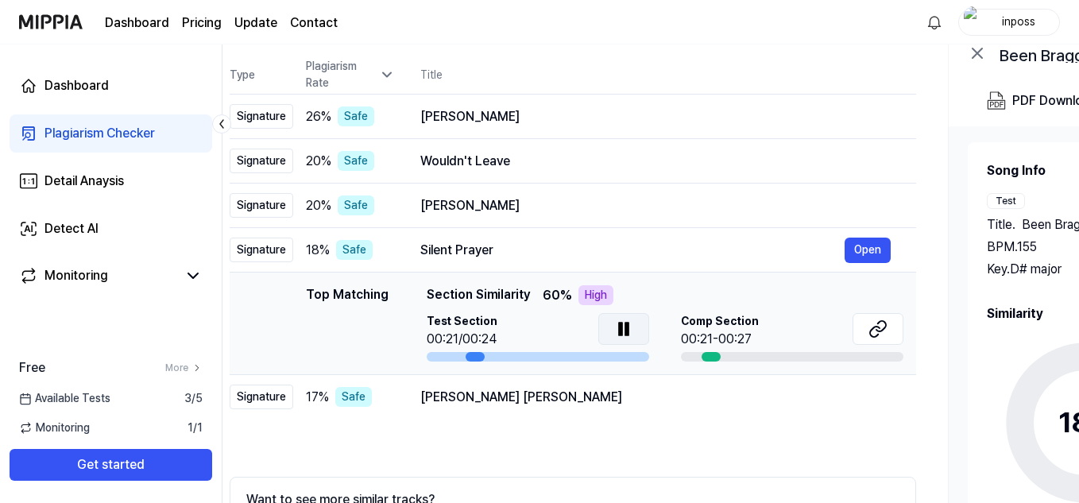
scroll to position [0, 30]
click at [545, 393] on div "[PERSON_NAME] [PERSON_NAME]" at bounding box center [633, 397] width 424 height 19
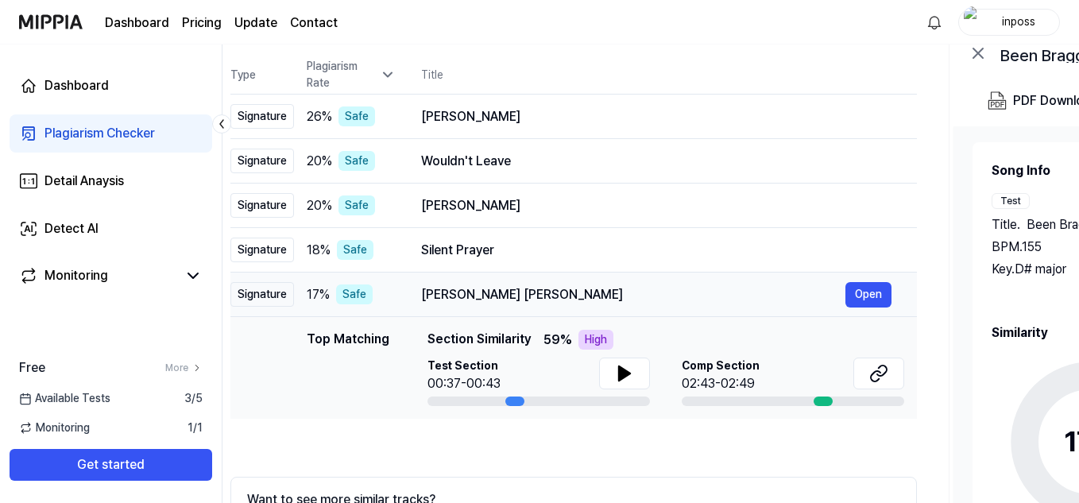
click at [417, 289] on td "[PERSON_NAME] Ywal [PERSON_NAME] Open" at bounding box center [656, 294] width 521 height 44
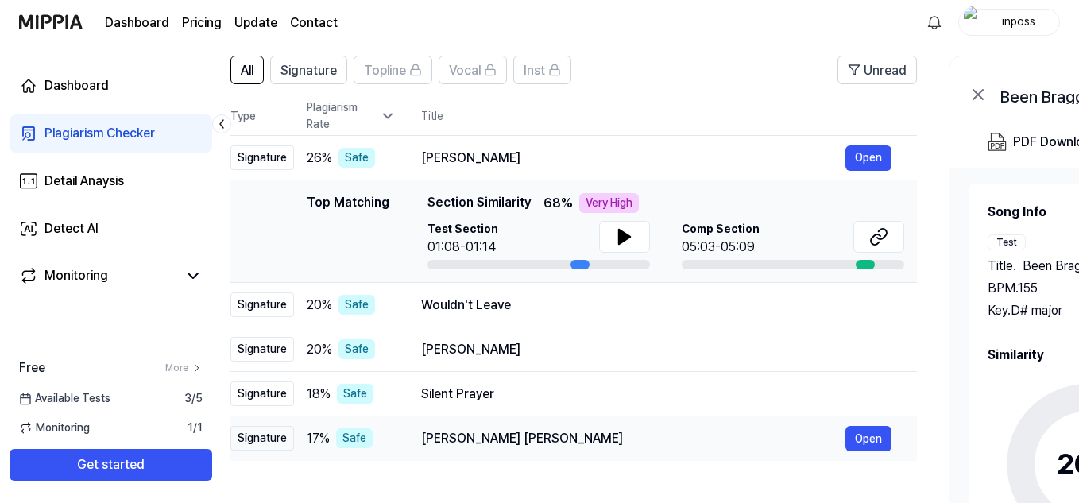
scroll to position [0, 0]
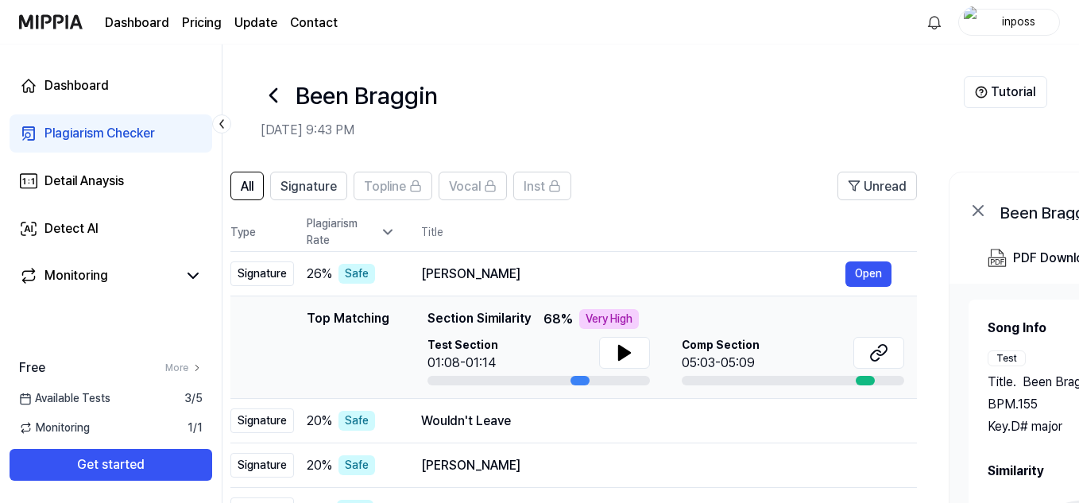
click at [281, 90] on icon at bounding box center [273, 95] width 25 height 25
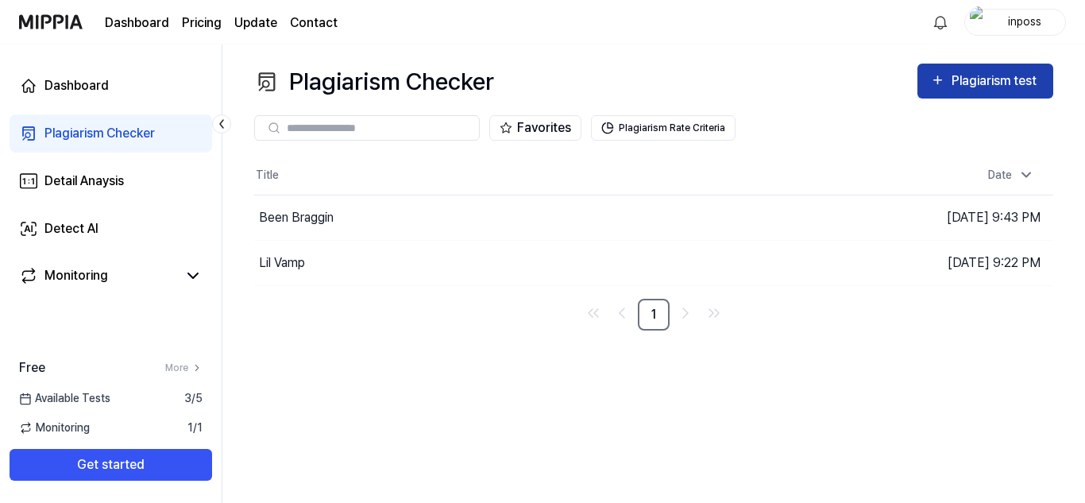
click at [950, 71] on div "Plagiarism test" at bounding box center [985, 81] width 110 height 21
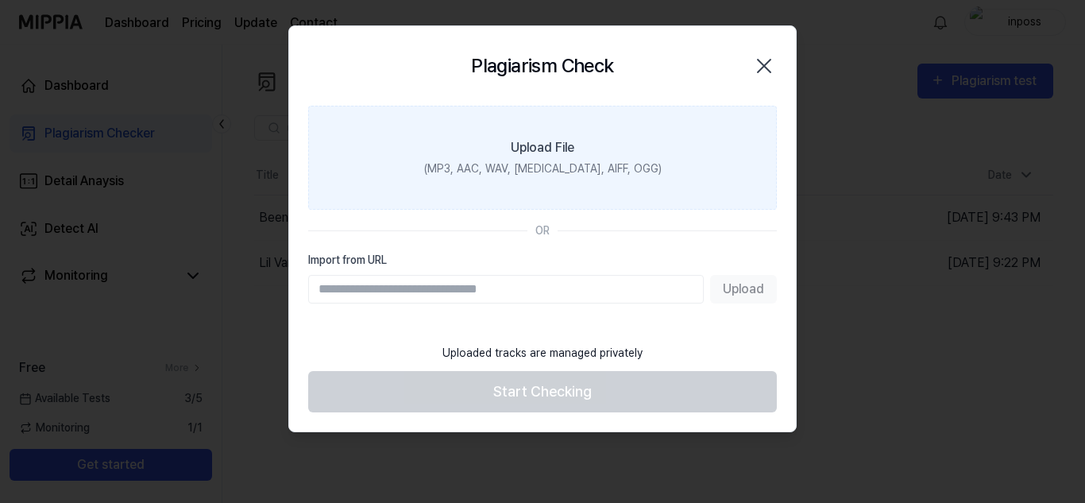
click at [381, 153] on label "Upload File (MP3, AAC, WAV, [MEDICAL_DATA], AIFF, OGG)" at bounding box center [542, 158] width 469 height 104
click at [0, 0] on input "Upload File (MP3, AAC, WAV, [MEDICAL_DATA], AIFF, OGG)" at bounding box center [0, 0] width 0 height 0
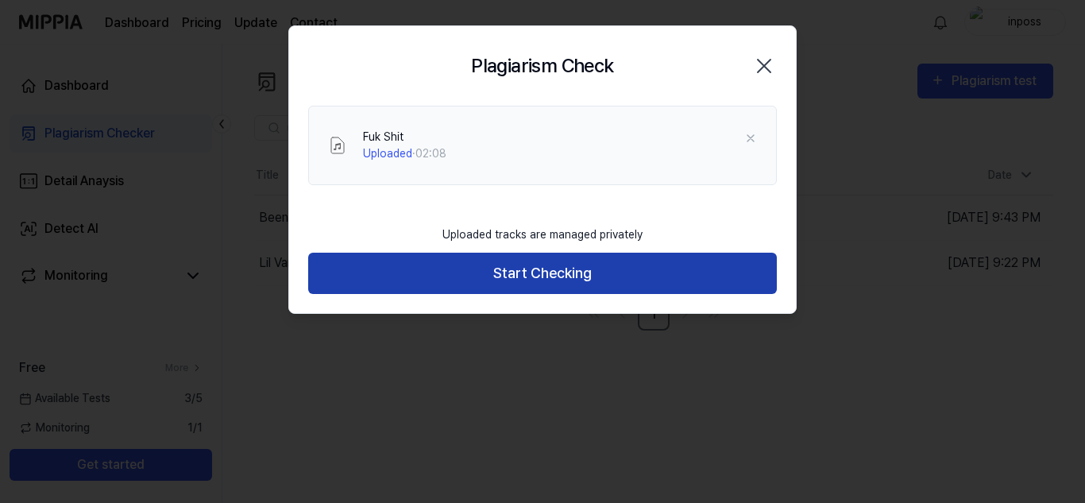
click at [707, 279] on button "Start Checking" at bounding box center [542, 274] width 469 height 42
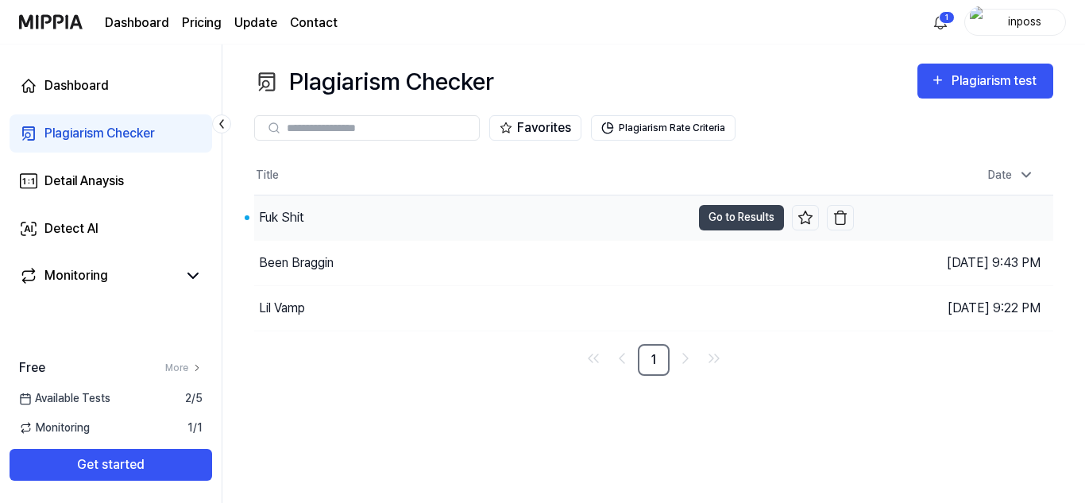
click at [352, 215] on div "Fuk Shit" at bounding box center [472, 217] width 437 height 44
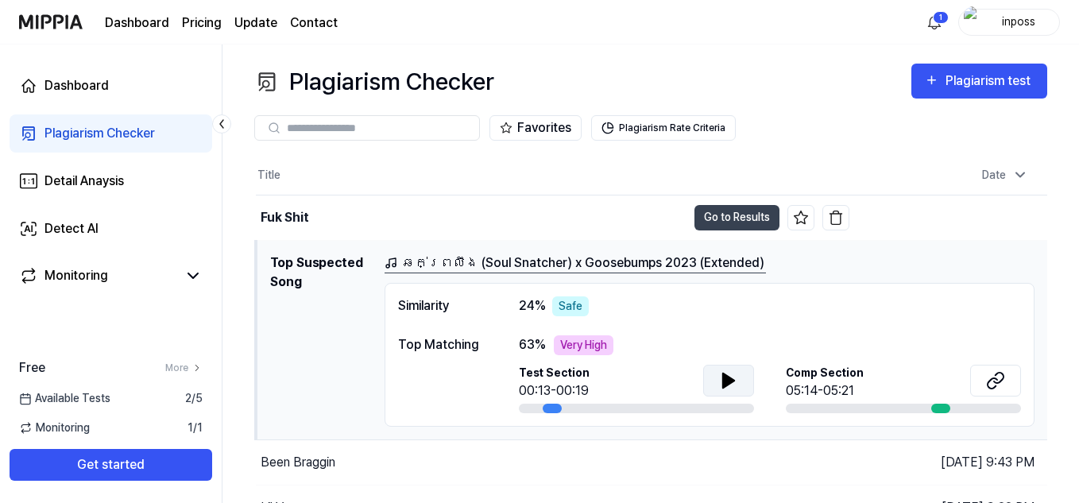
click at [734, 380] on icon at bounding box center [728, 380] width 11 height 14
click at [998, 375] on icon at bounding box center [995, 380] width 19 height 19
click at [937, 10] on html "Dashboard Pricing Update Contact 1 inposs Dashboard Plagiarism Checker Detail A…" at bounding box center [539, 251] width 1079 height 503
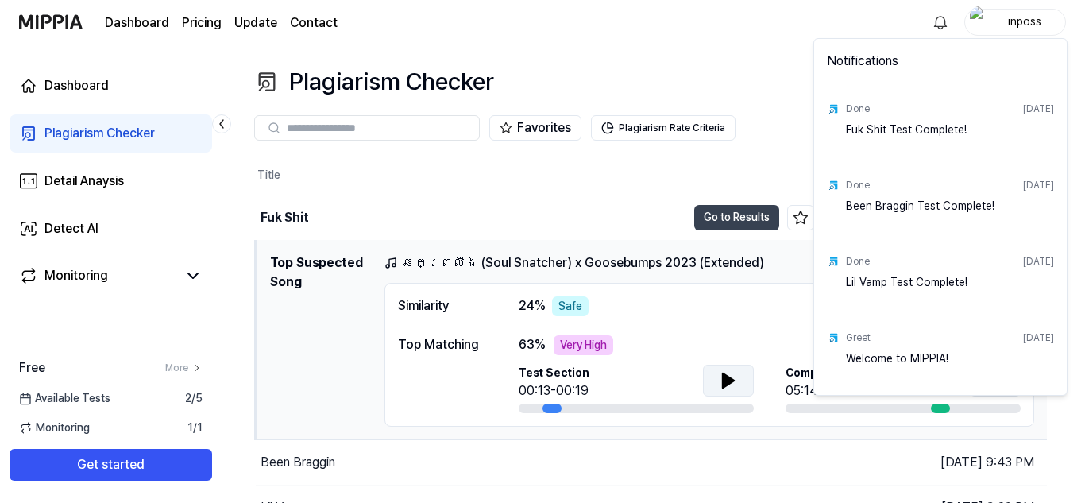
click at [950, 14] on html "Dashboard Pricing Update Contact inposs Dashboard Plagiarism Checker Detail Ana…" at bounding box center [542, 251] width 1085 height 503
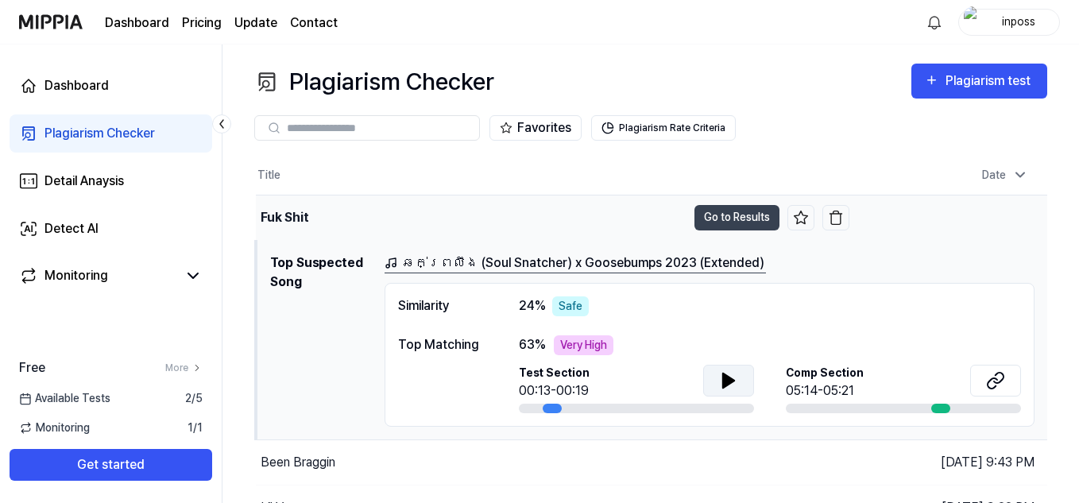
click at [330, 210] on div "Fuk Shit" at bounding box center [471, 217] width 431 height 44
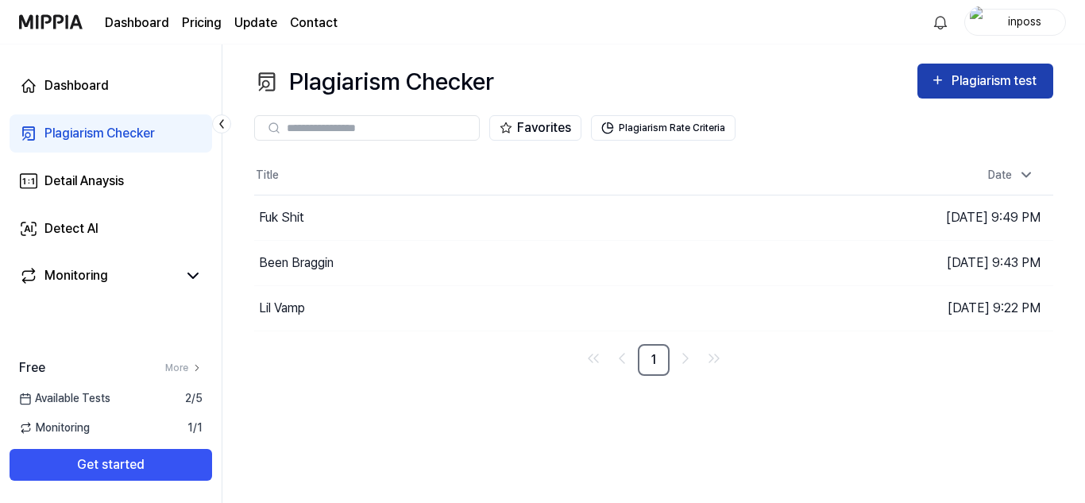
click at [1017, 79] on div "Plagiarism test" at bounding box center [996, 81] width 89 height 21
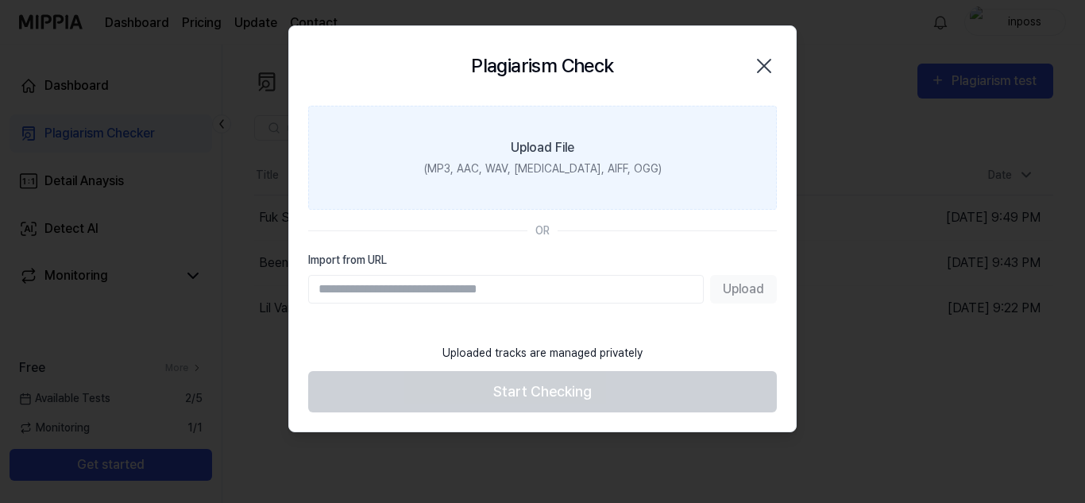
click at [372, 140] on label "Upload File (MP3, AAC, WAV, [MEDICAL_DATA], AIFF, OGG)" at bounding box center [542, 158] width 469 height 104
click at [0, 0] on input "Upload File (MP3, AAC, WAV, [MEDICAL_DATA], AIFF, OGG)" at bounding box center [0, 0] width 0 height 0
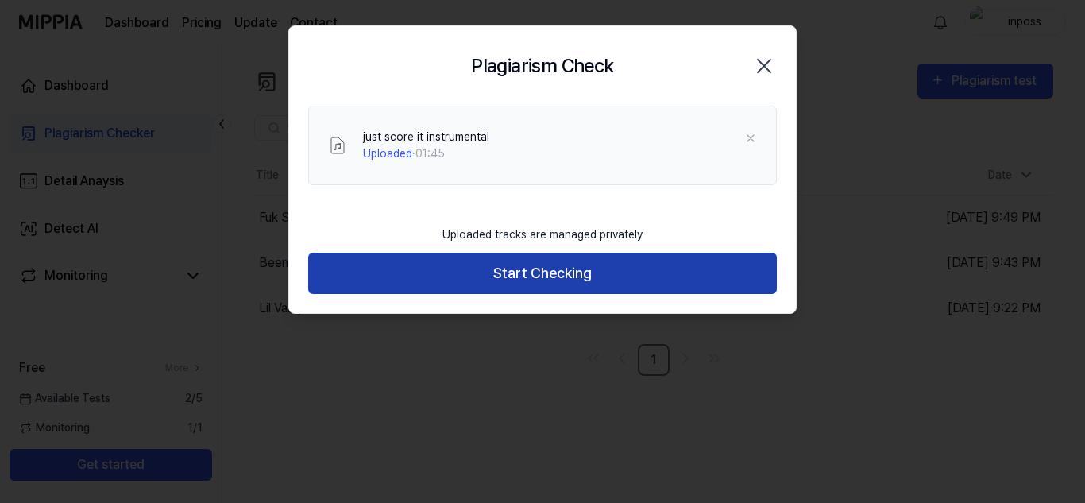
click at [389, 256] on button "Start Checking" at bounding box center [542, 274] width 469 height 42
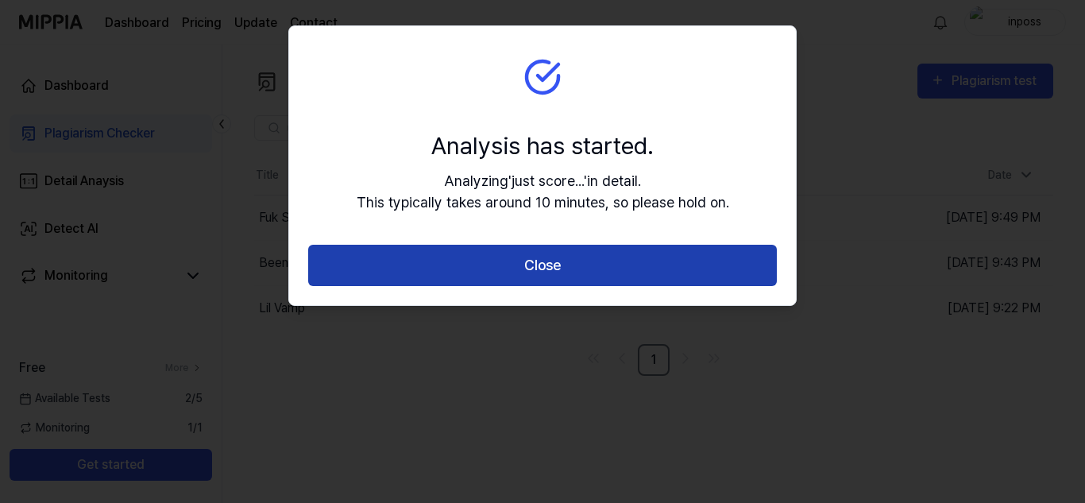
click at [378, 264] on button "Close" at bounding box center [542, 266] width 469 height 42
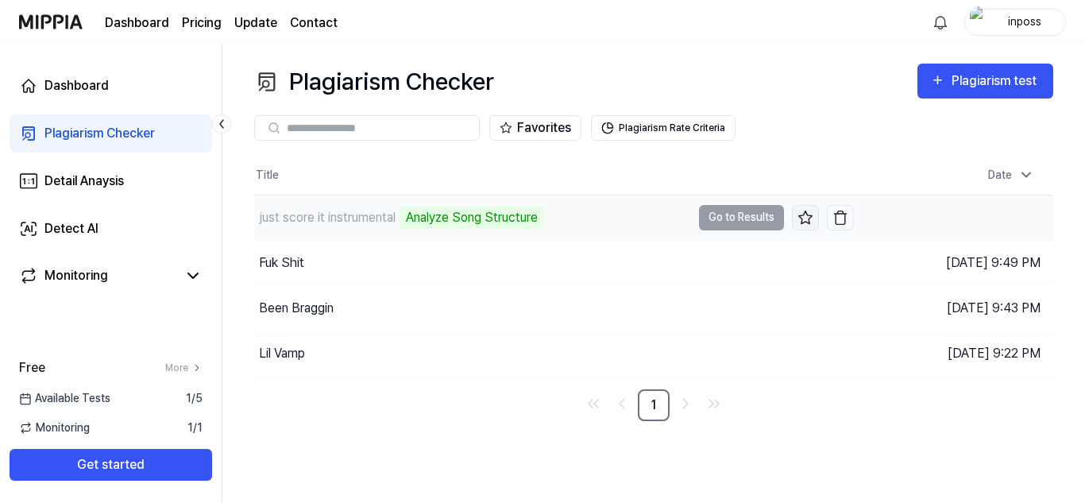
click at [814, 216] on button at bounding box center [805, 217] width 27 height 25
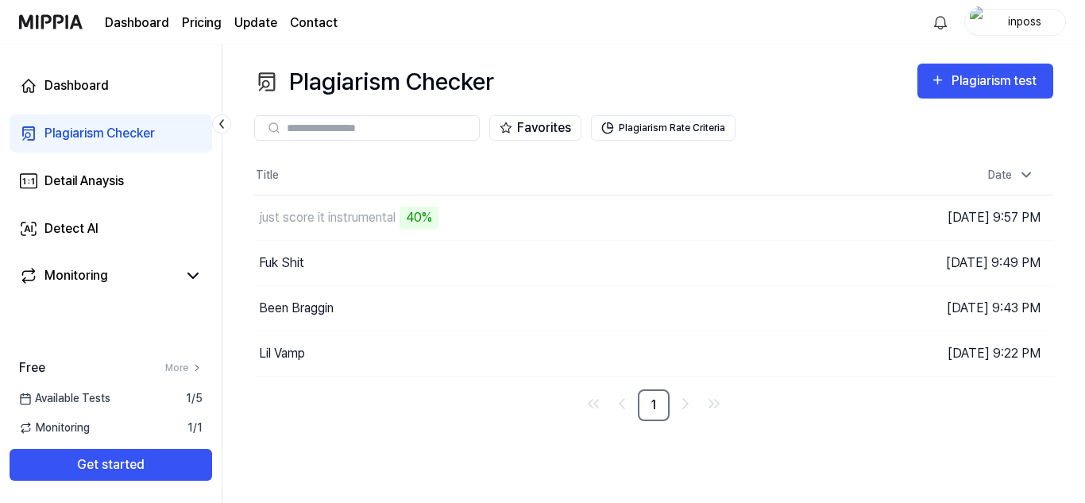
click at [851, 137] on div "Favorites Plagiarism Rate Criteria" at bounding box center [653, 127] width 799 height 25
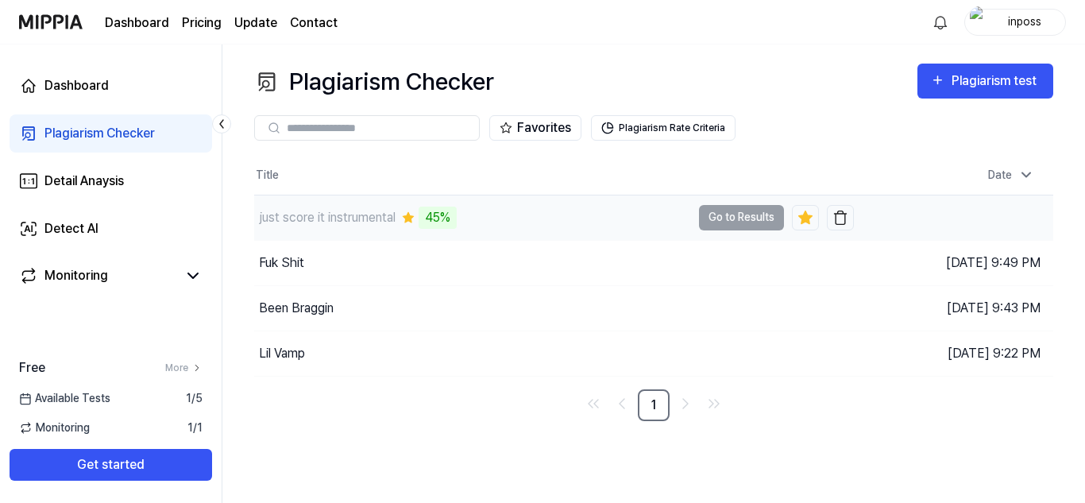
click at [408, 212] on icon at bounding box center [408, 217] width 13 height 13
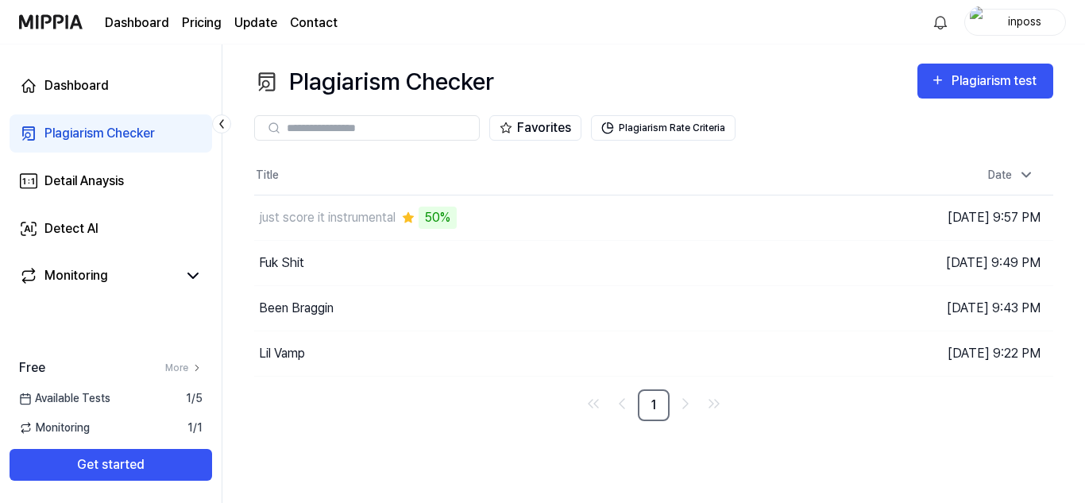
click at [434, 166] on th "Title" at bounding box center [554, 175] width 600 height 38
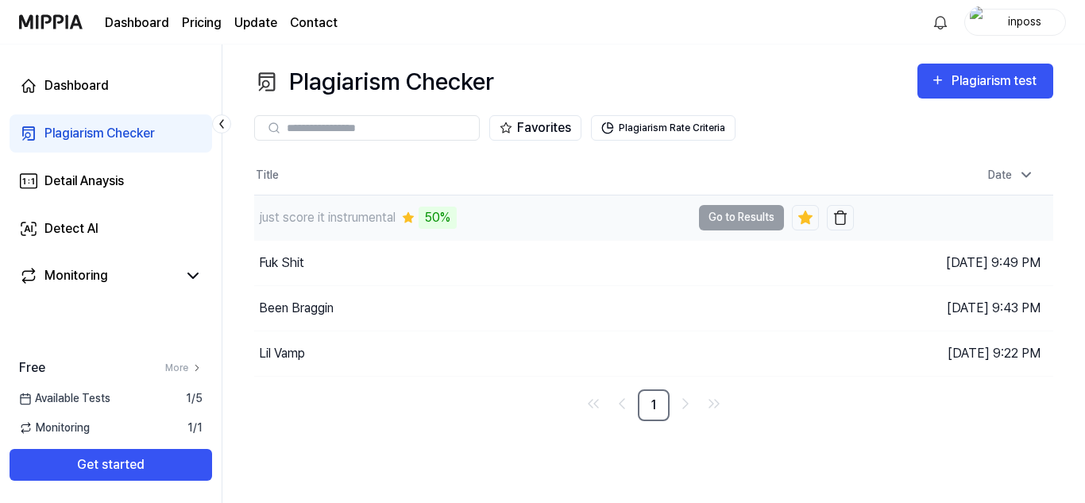
click at [531, 204] on div "just score it instrumental 50%" at bounding box center [472, 217] width 437 height 44
click at [802, 218] on icon at bounding box center [805, 216] width 14 height 13
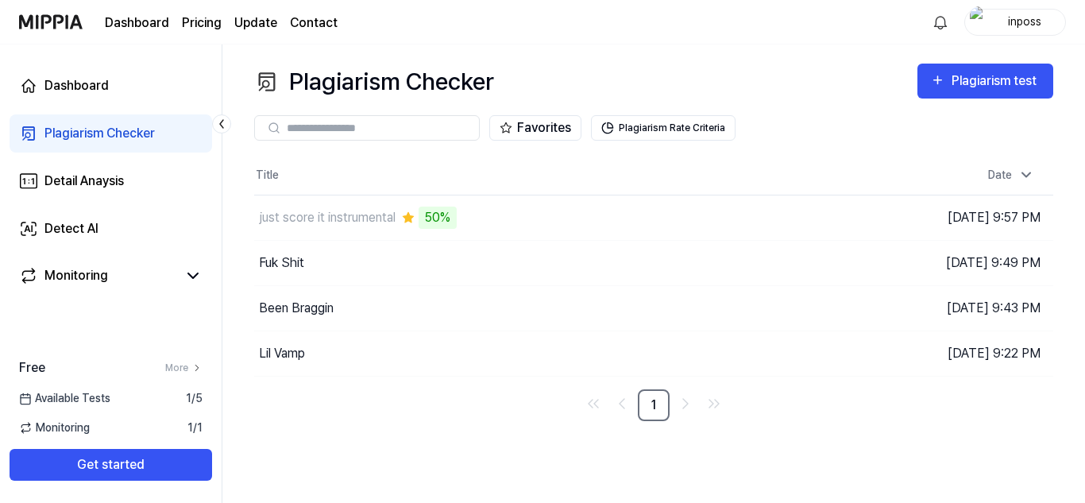
click at [837, 141] on div "Favorites Plagiarism Rate Criteria" at bounding box center [653, 127] width 799 height 57
click at [687, 122] on button "Plagiarism Rate Criteria" at bounding box center [663, 127] width 145 height 25
click at [686, 129] on button "Plagiarism Rate Criteria" at bounding box center [663, 127] width 145 height 25
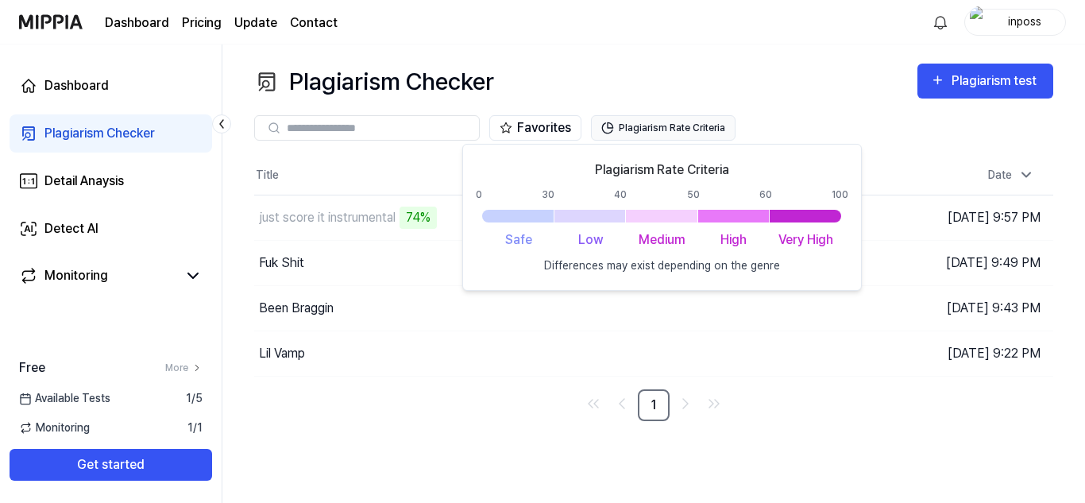
click at [693, 128] on button "Plagiarism Rate Criteria" at bounding box center [663, 127] width 145 height 25
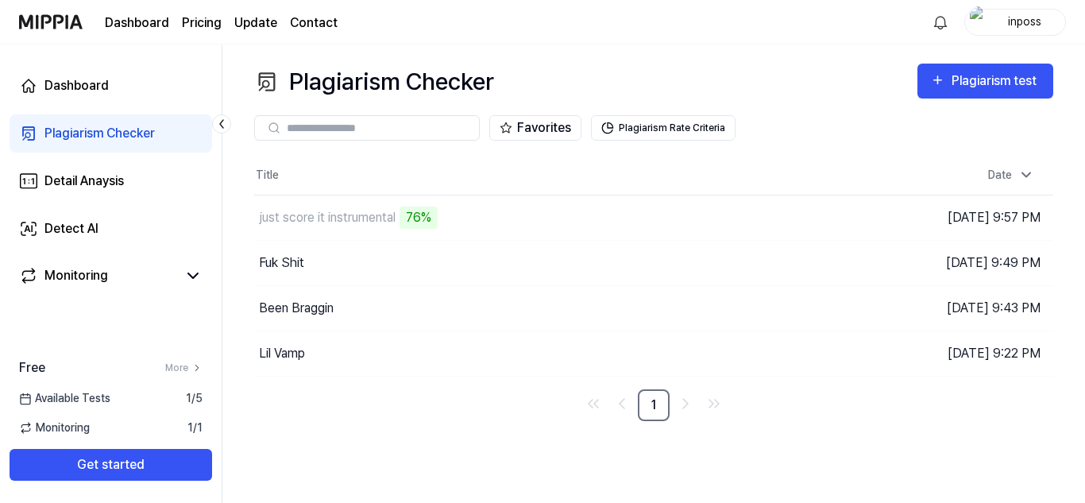
click at [859, 104] on div "Favorites Plagiarism Rate Criteria" at bounding box center [653, 127] width 799 height 57
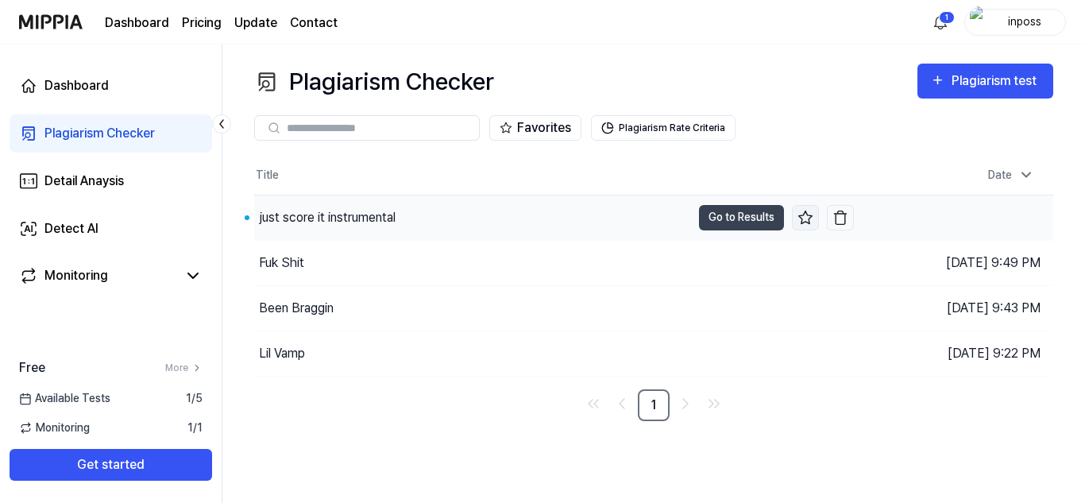
click at [808, 210] on icon at bounding box center [805, 218] width 16 height 16
click at [753, 220] on button "Go to Results" at bounding box center [741, 217] width 85 height 25
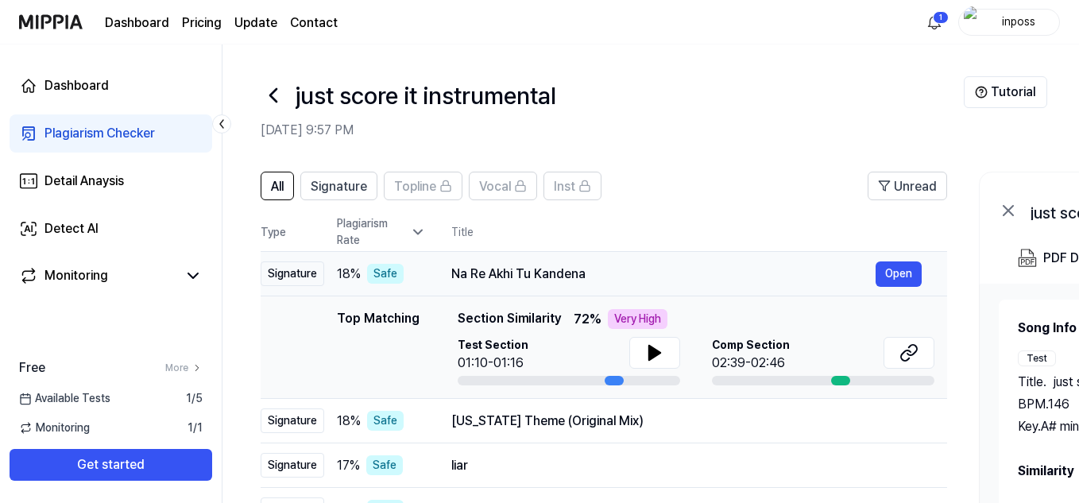
click at [780, 268] on div "Na Re Akhi Tu Kandena" at bounding box center [663, 273] width 424 height 19
click at [643, 359] on button at bounding box center [654, 353] width 51 height 32
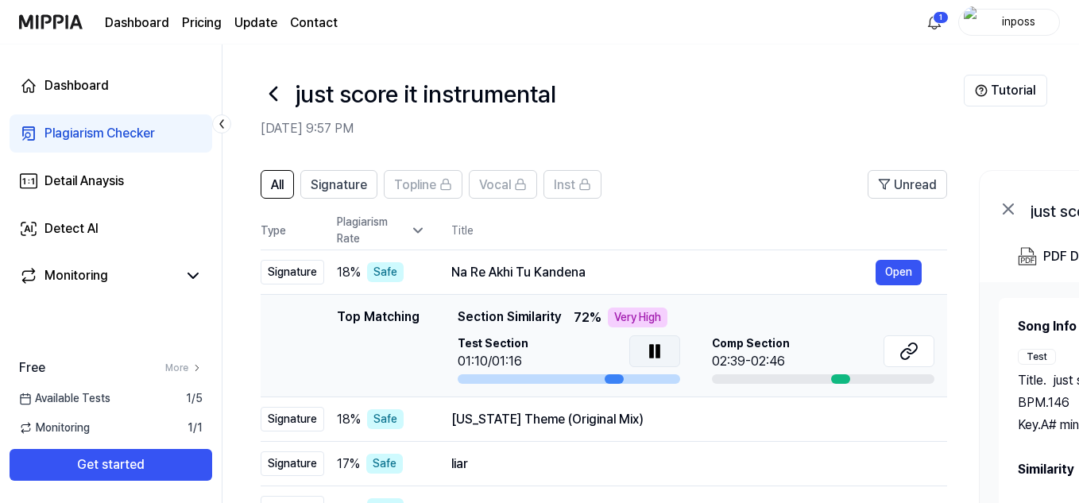
scroll to position [46, 0]
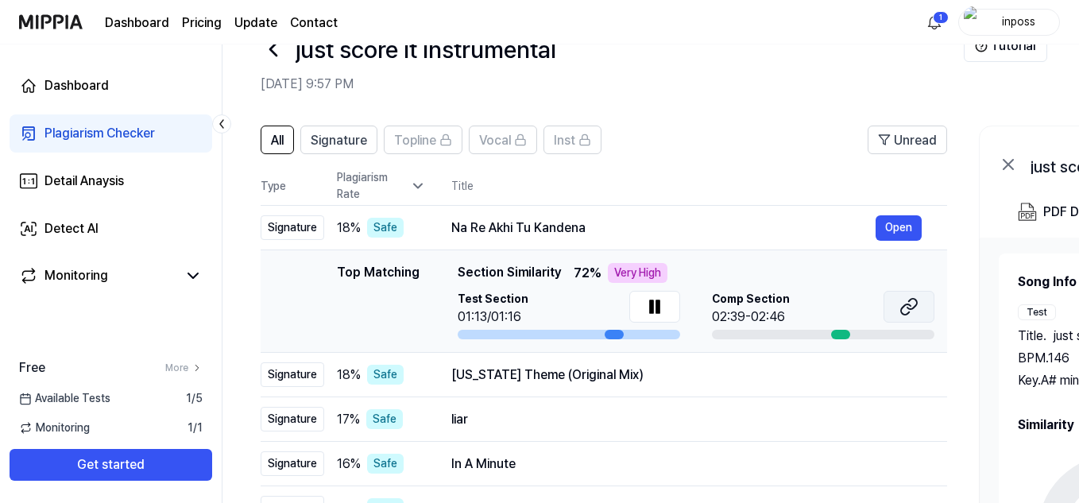
click at [905, 303] on icon at bounding box center [908, 306] width 19 height 19
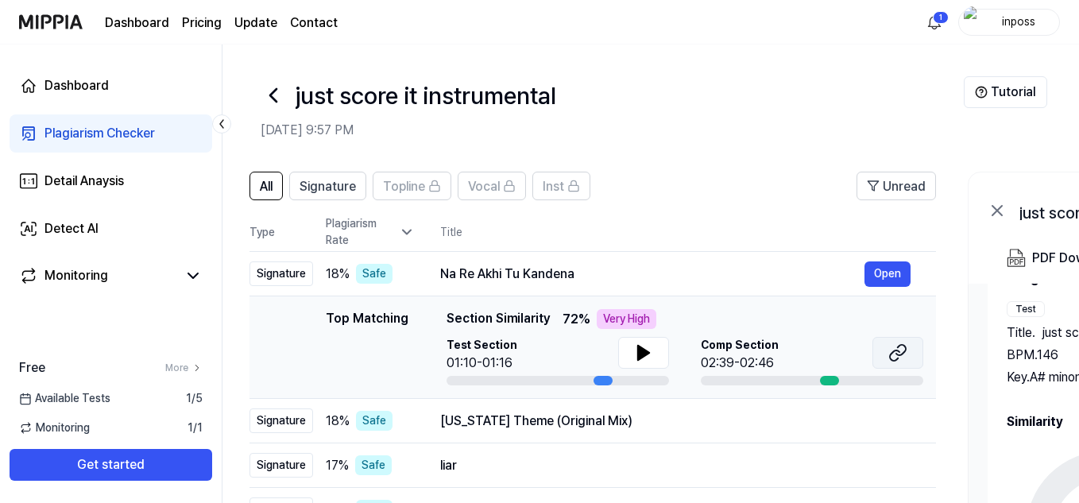
scroll to position [0, 0]
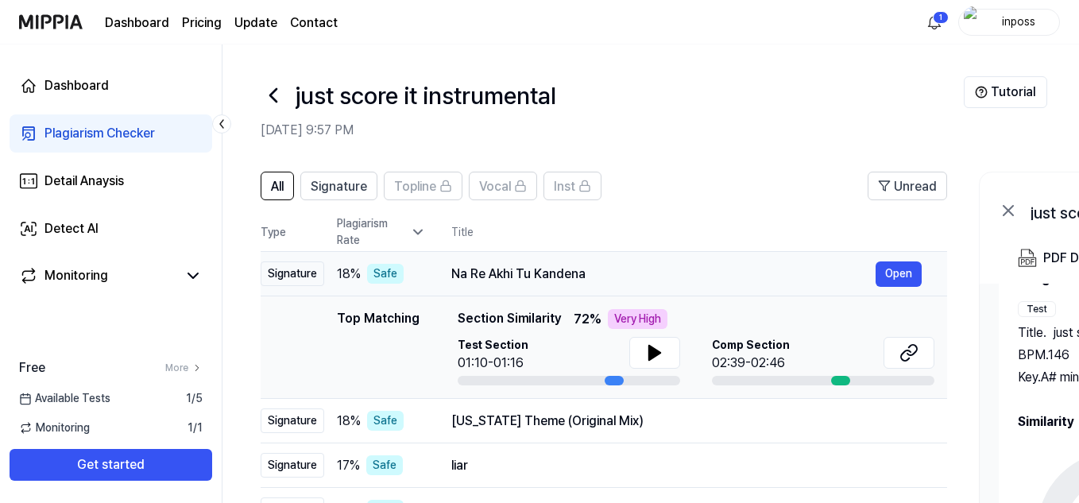
click at [740, 276] on div "Na Re Akhi Tu Kandena" at bounding box center [663, 273] width 424 height 19
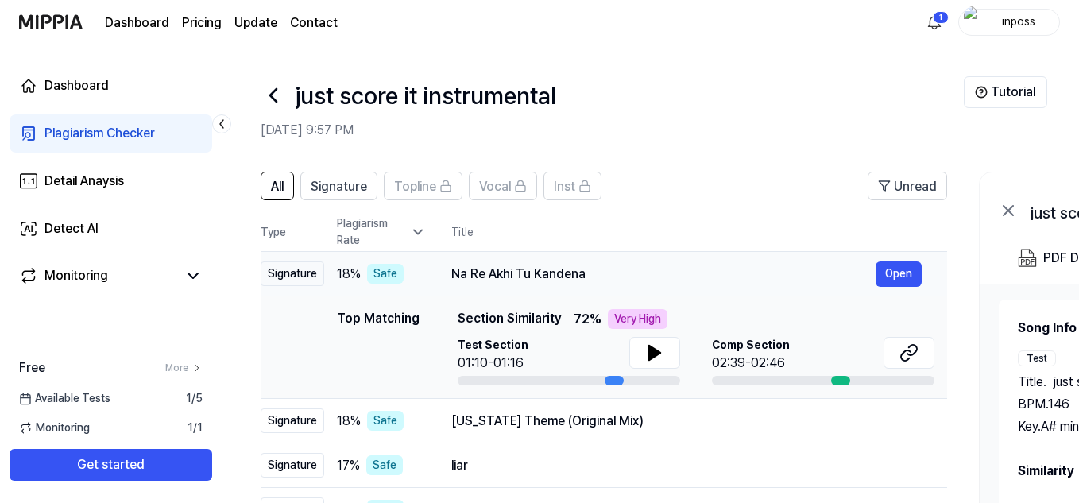
click at [744, 280] on div "Na Re Akhi Tu Kandena" at bounding box center [663, 273] width 424 height 19
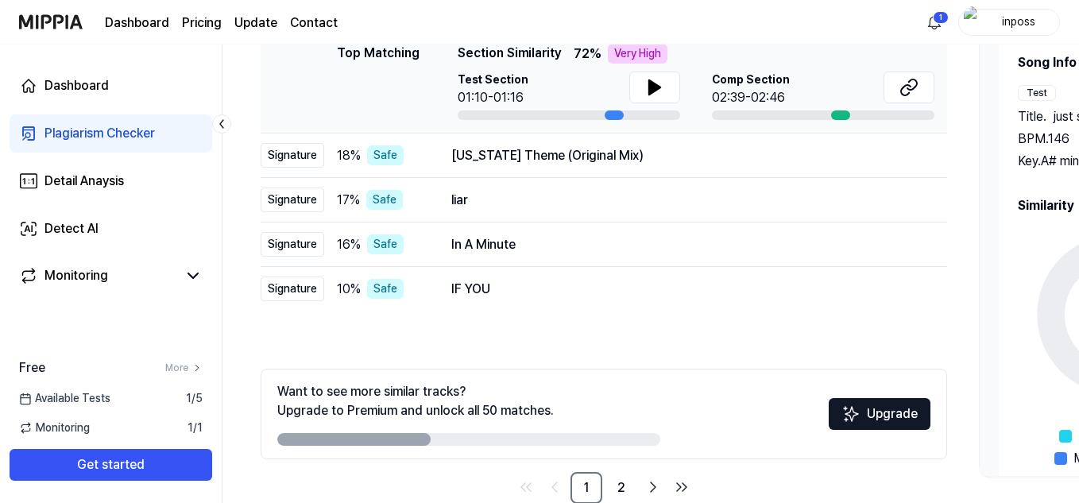
scroll to position [298, 0]
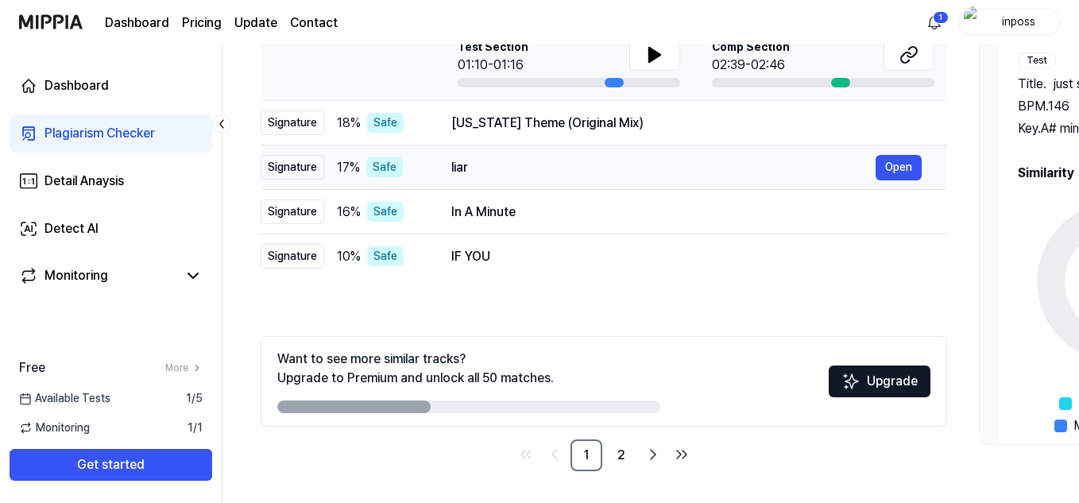
click at [770, 156] on div "liar Open" at bounding box center [686, 167] width 470 height 25
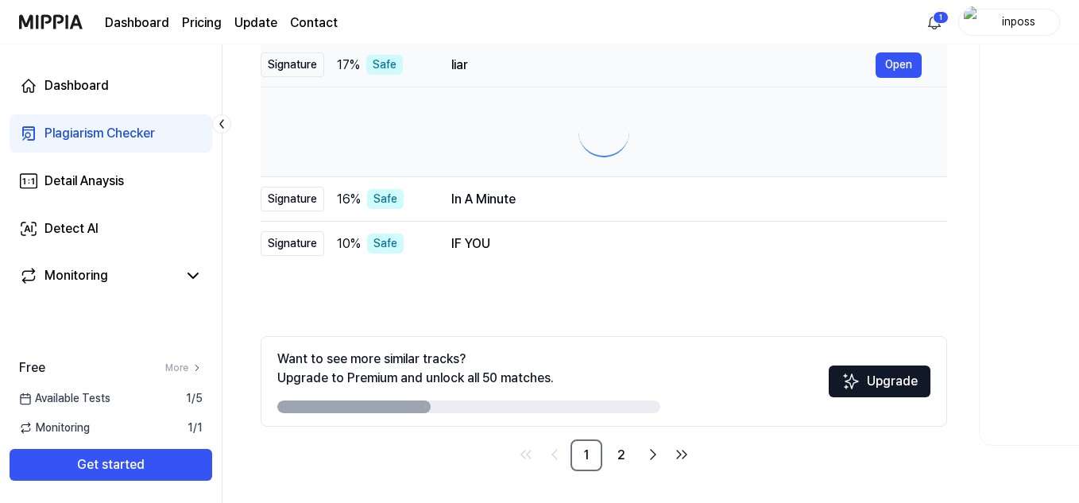
scroll to position [195, 0]
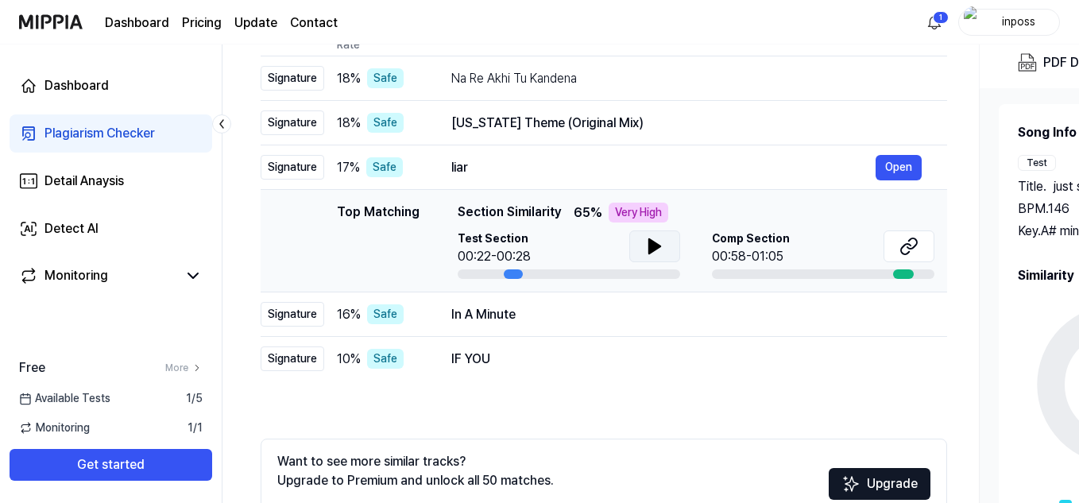
click at [654, 238] on icon at bounding box center [654, 246] width 19 height 19
click at [904, 243] on icon at bounding box center [908, 246] width 19 height 19
click at [431, 154] on td "liar Open" at bounding box center [686, 167] width 521 height 44
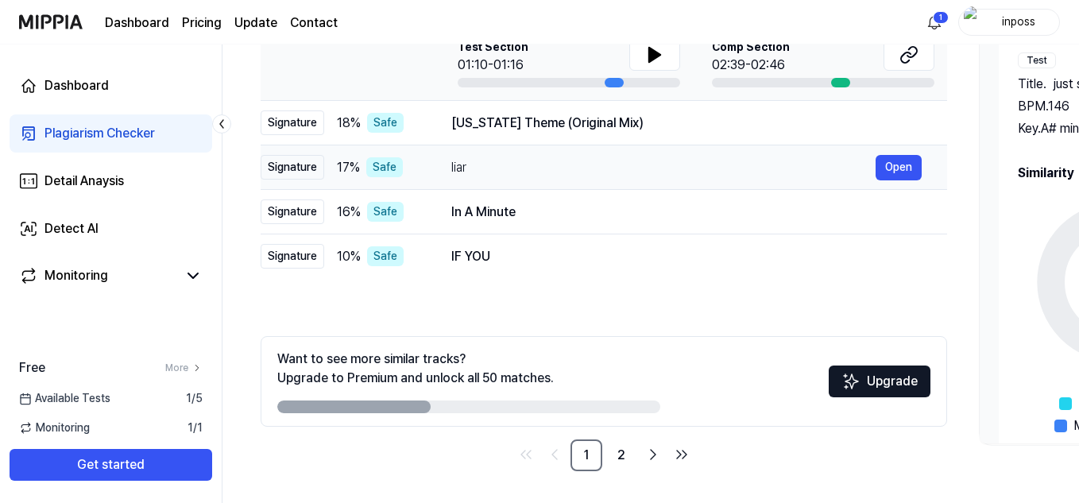
scroll to position [0, 0]
